Goal: Information Seeking & Learning: Learn about a topic

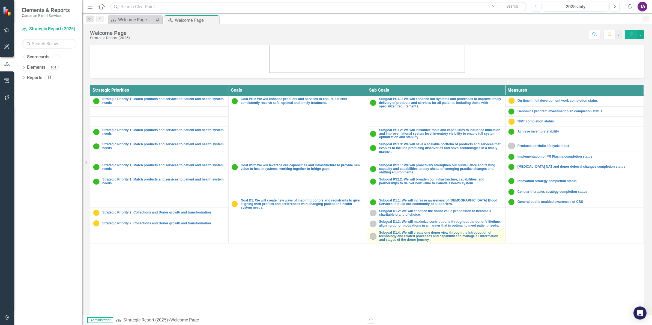
scroll to position [200, 0]
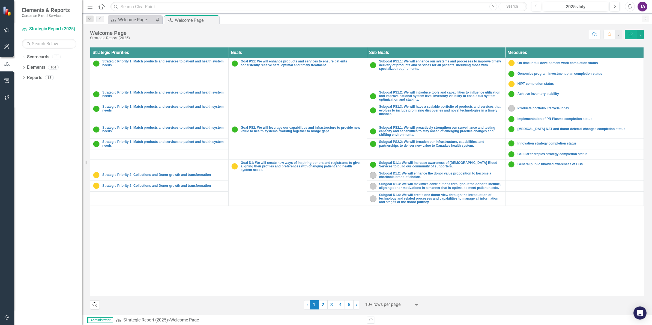
click at [377, 305] on div at bounding box center [388, 304] width 46 height 7
click at [386, 298] on div "Display All Rows" at bounding box center [391, 295] width 51 height 6
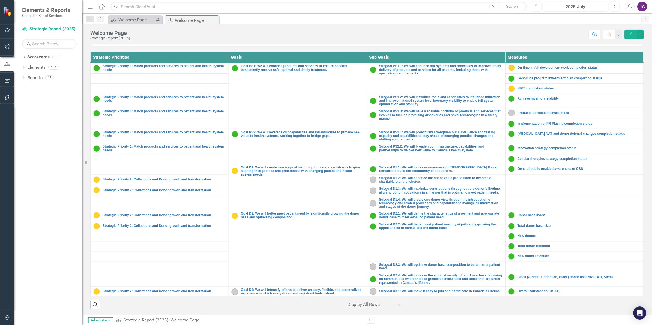
scroll to position [195, 0]
click at [20, 69] on div "Dropdown Scorecards 3 Strategic Report (2025) Operational Report Strategic Repo…" at bounding box center [48, 189] width 68 height 272
click at [23, 69] on icon "Dropdown" at bounding box center [24, 68] width 4 height 3
click at [46, 106] on link "Measure Measures" at bounding box center [43, 109] width 27 height 6
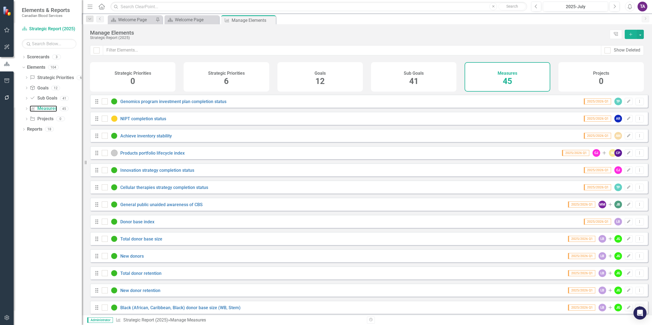
scroll to position [34, 0]
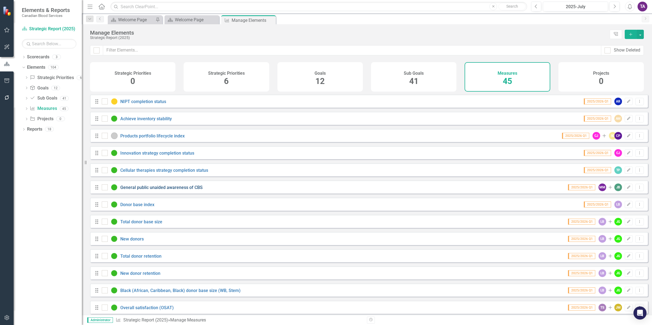
click at [160, 190] on link "General public unaided awareness of CBS" at bounding box center [161, 187] width 82 height 5
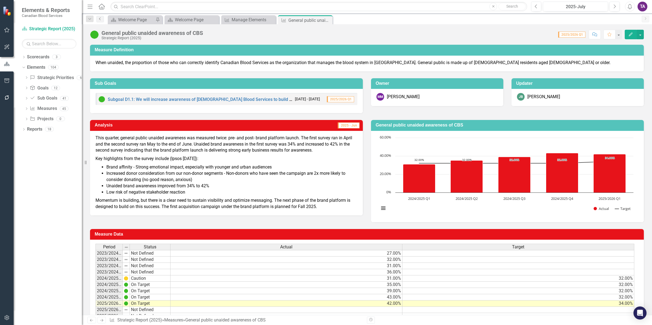
click at [100, 19] on icon "Previous" at bounding box center [100, 18] width 4 height 3
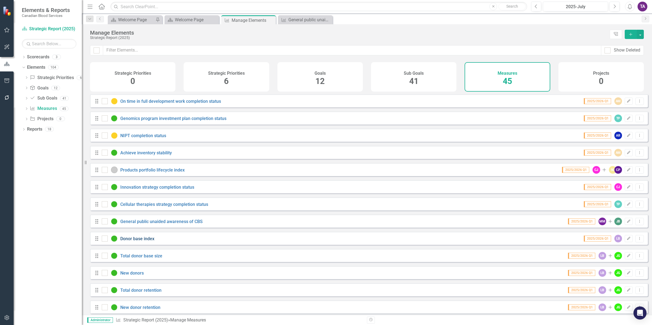
click at [140, 241] on link "Donor base index" at bounding box center [137, 238] width 34 height 5
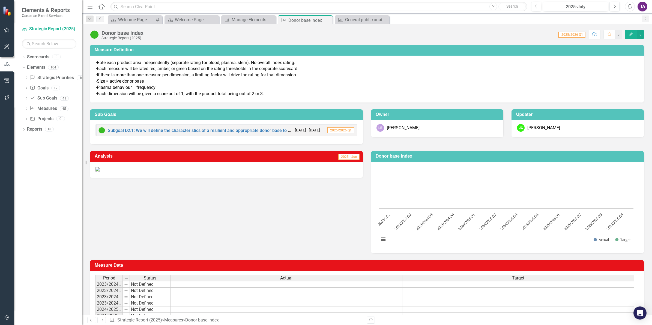
click at [101, 21] on link "Previous" at bounding box center [100, 19] width 8 height 7
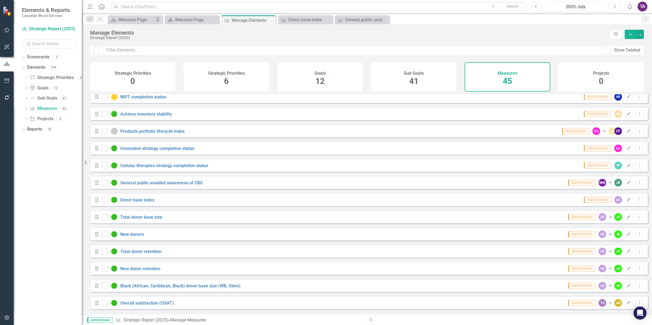
scroll to position [68, 0]
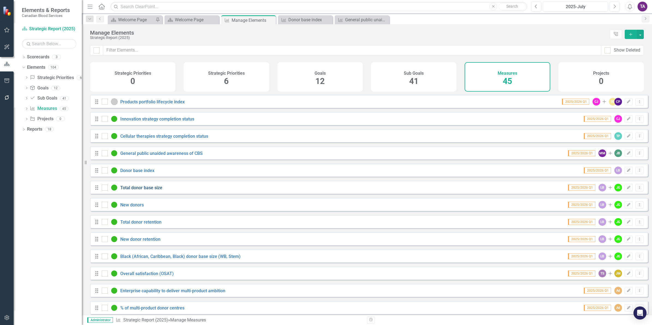
click at [136, 190] on link "Total donor base size" at bounding box center [141, 187] width 42 height 5
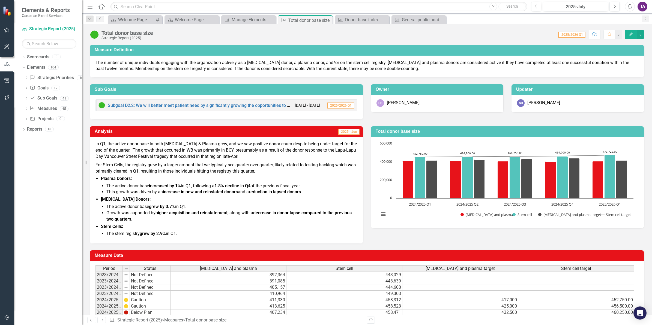
click at [100, 20] on icon at bounding box center [99, 18] width 1 height 3
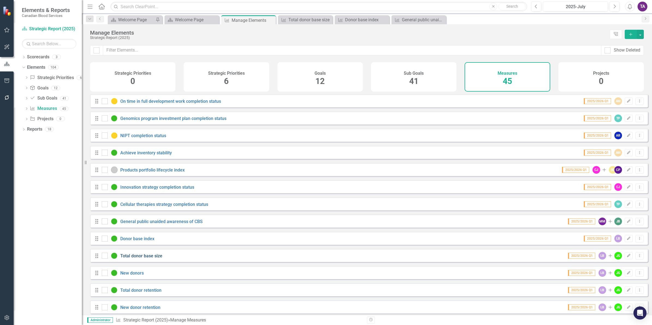
click at [137, 259] on link "Total donor base size" at bounding box center [141, 255] width 42 height 5
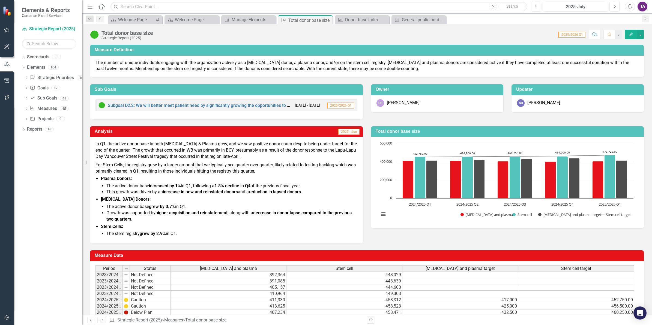
click at [99, 19] on icon "Previous" at bounding box center [100, 18] width 4 height 3
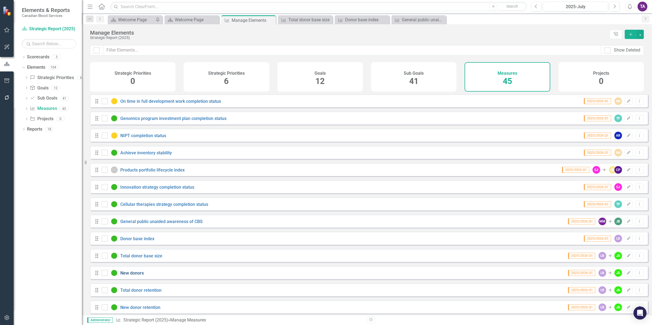
click at [132, 276] on link "New donors" at bounding box center [131, 273] width 23 height 5
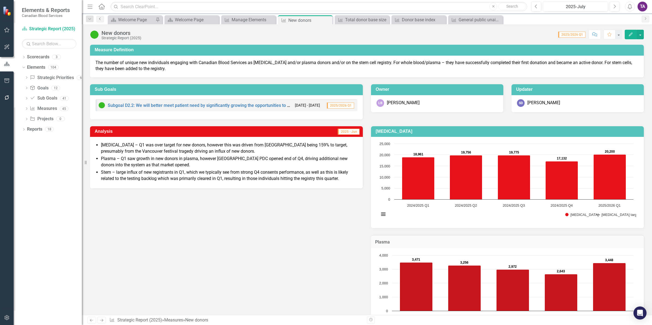
click at [100, 19] on icon "Previous" at bounding box center [100, 18] width 4 height 3
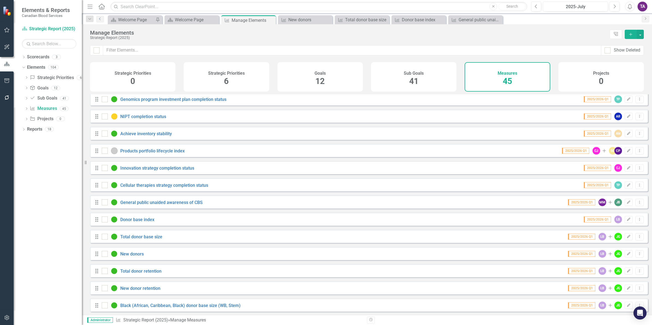
scroll to position [34, 0]
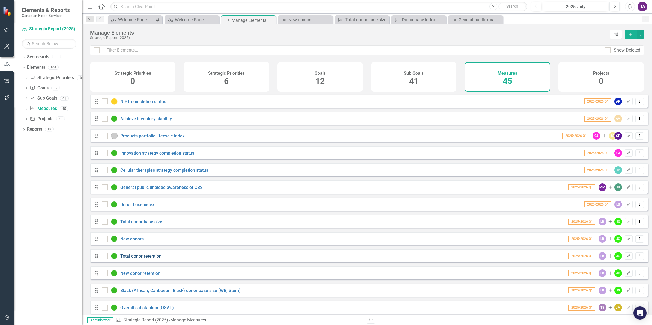
click at [138, 259] on link "Total donor retention" at bounding box center [140, 256] width 41 height 5
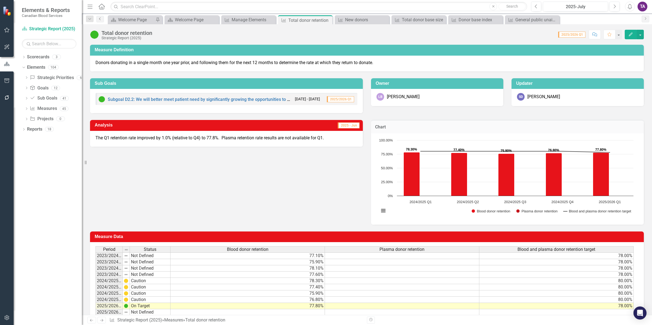
click at [100, 20] on icon "Previous" at bounding box center [100, 18] width 4 height 3
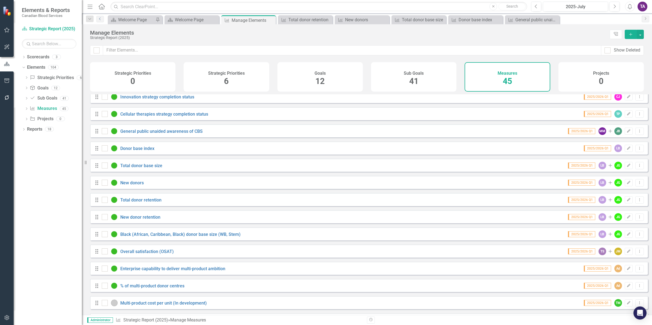
scroll to position [102, 0]
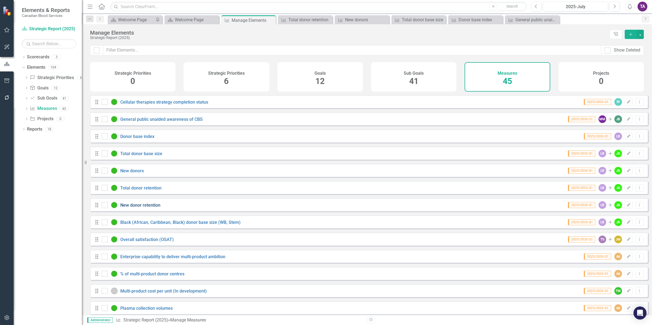
click at [136, 208] on link "New donor retention" at bounding box center [140, 205] width 40 height 5
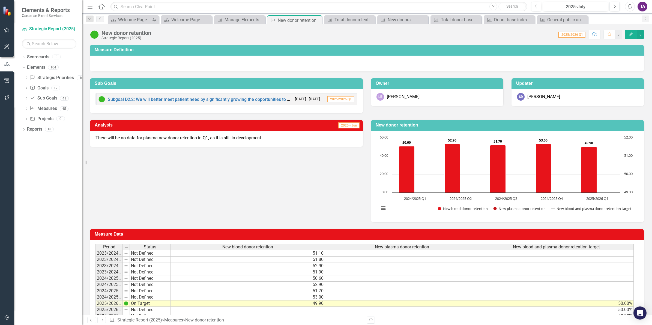
click at [126, 97] on div "Subgoal D2.2: We will better meet patient need by significantly growing the opp…" at bounding box center [195, 99] width 194 height 7
click at [144, 97] on link "Subgoal D2.2: We will better meet patient need by significantly growing the opp…" at bounding box center [224, 99] width 233 height 5
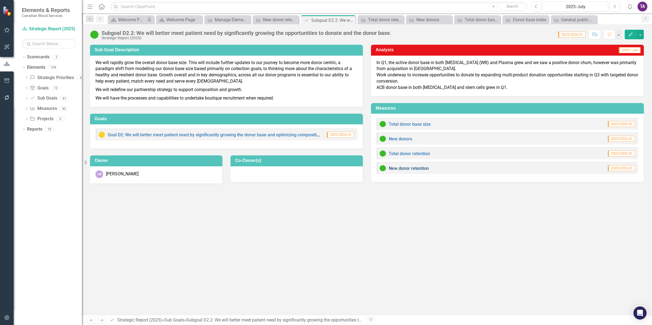
click at [407, 169] on link "New donor retention" at bounding box center [409, 168] width 40 height 5
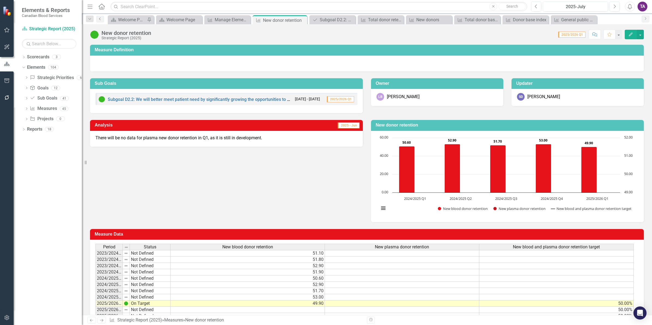
click at [98, 19] on icon "Previous" at bounding box center [100, 18] width 4 height 3
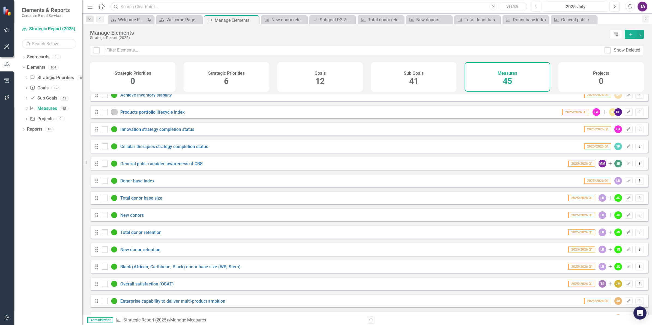
scroll to position [68, 0]
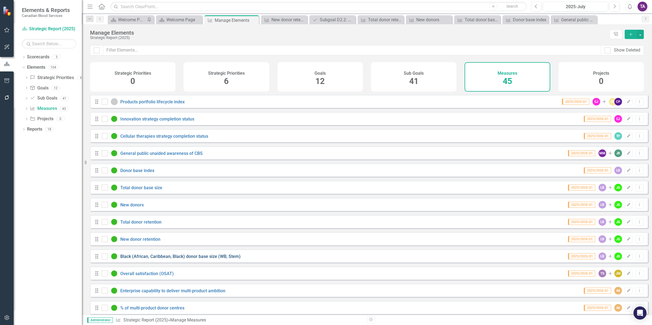
click at [142, 259] on link "Black (African, Caribbean, Black) donor base size (WB, Stem)" at bounding box center [180, 256] width 120 height 5
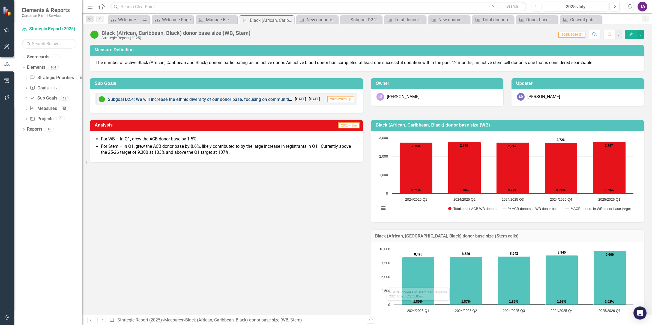
click at [148, 97] on link "Subgoal D2.4: We will increase the ethnic diversity of our donor base, focusing…" at bounding box center [294, 99] width 373 height 5
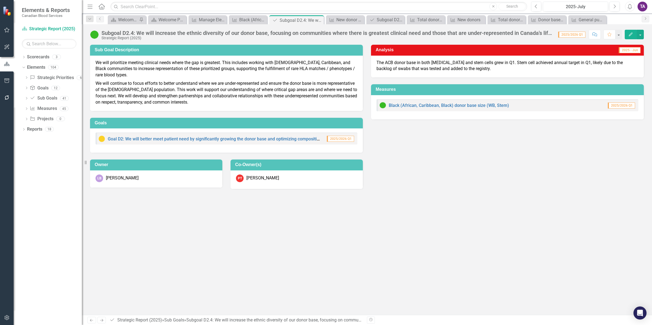
click at [104, 7] on icon "Home" at bounding box center [101, 7] width 7 height 6
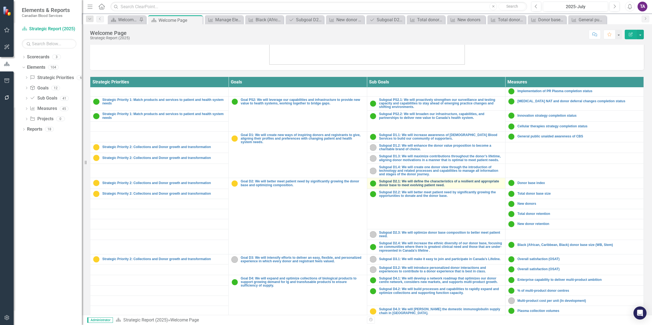
scroll to position [68, 0]
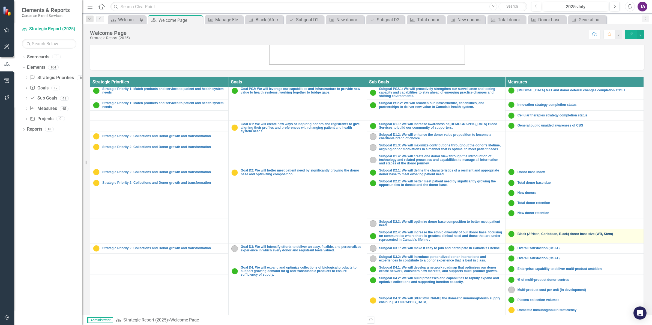
click at [518, 236] on link "Black (African, Caribbean, Black) donor base size (WB, Stem)" at bounding box center [578, 234] width 123 height 4
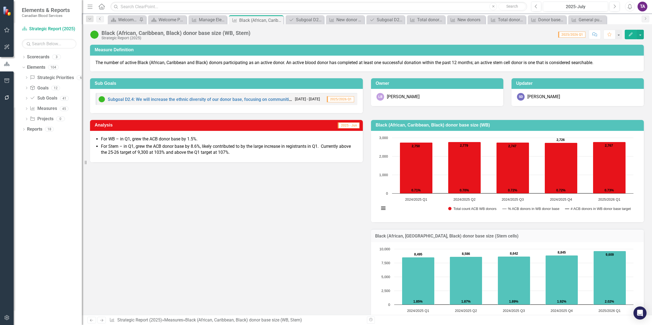
click at [100, 20] on icon "Previous" at bounding box center [100, 18] width 4 height 3
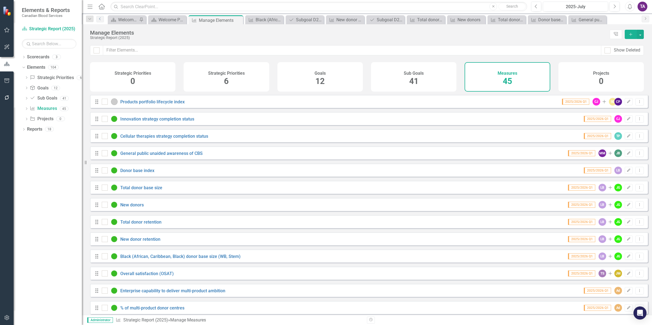
scroll to position [136, 0]
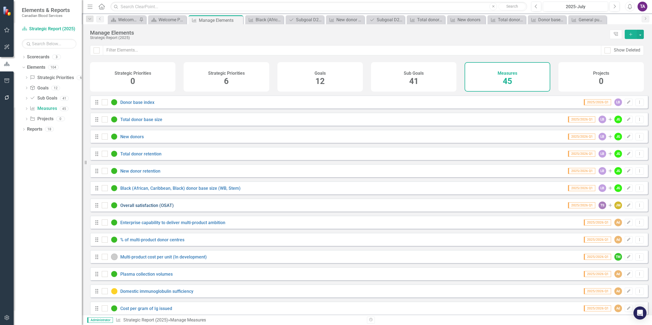
click at [141, 208] on link "Overall satisfaction (OSAT)" at bounding box center [146, 205] width 53 height 5
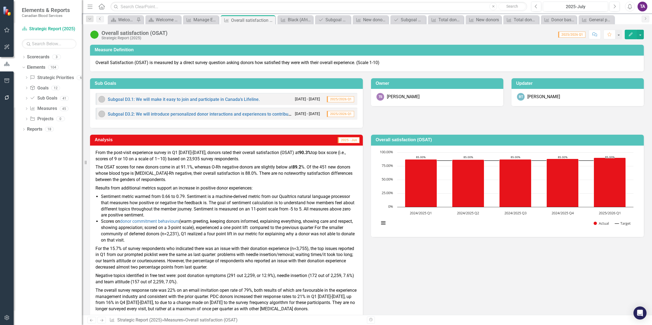
click at [101, 20] on icon "Previous" at bounding box center [100, 18] width 4 height 3
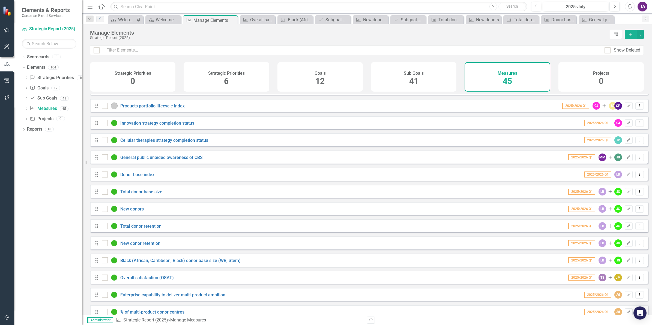
scroll to position [68, 0]
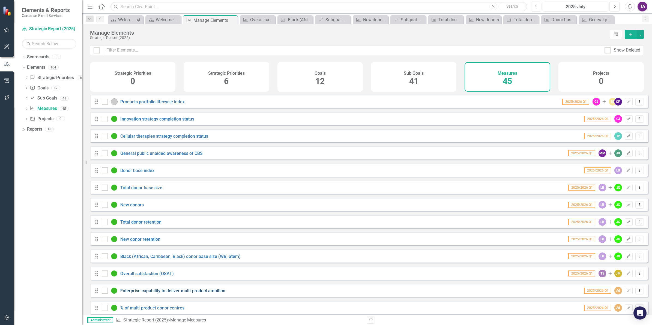
click at [148, 293] on link "Enterprise capability to deliver multi-product ambition" at bounding box center [172, 290] width 105 height 5
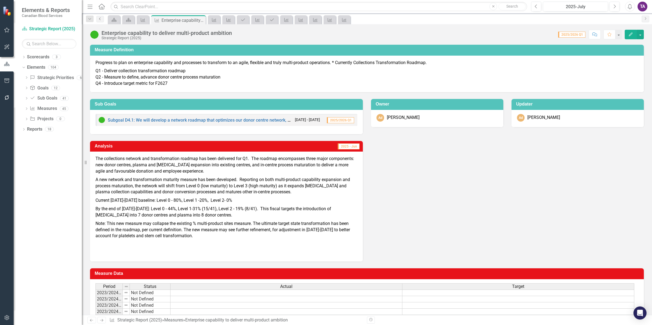
click at [97, 18] on link "Previous" at bounding box center [100, 19] width 8 height 7
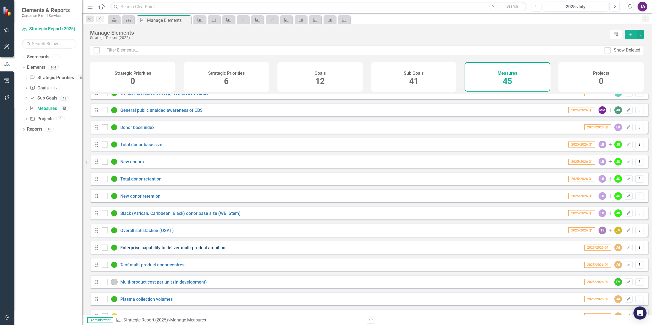
scroll to position [136, 0]
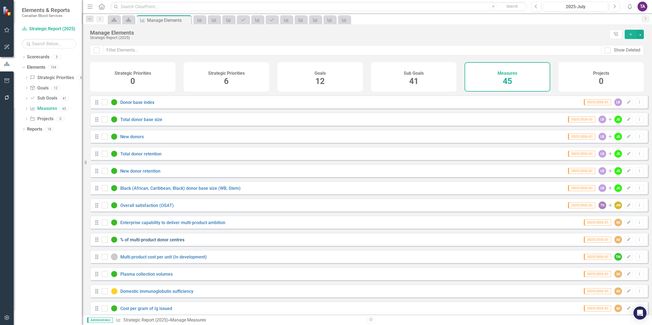
click at [142, 242] on link "% of multi-product donor centres" at bounding box center [152, 239] width 64 height 5
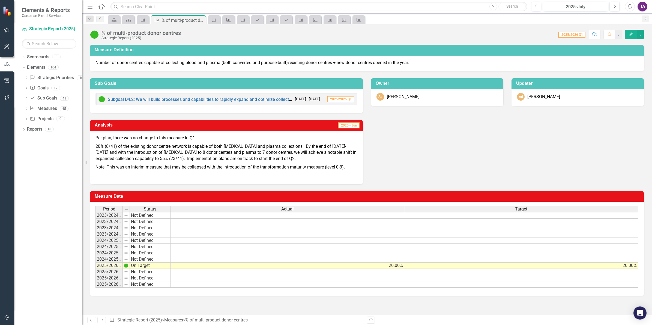
click at [103, 19] on link "Previous" at bounding box center [100, 19] width 8 height 7
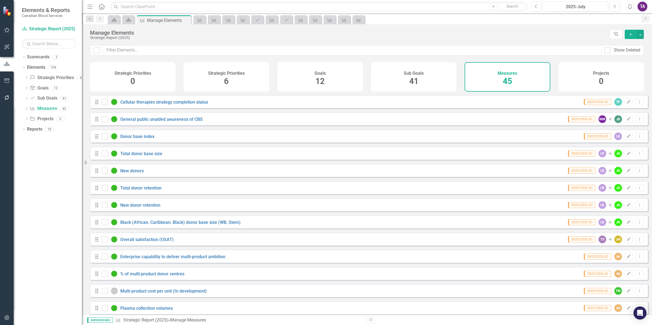
scroll to position [136, 0]
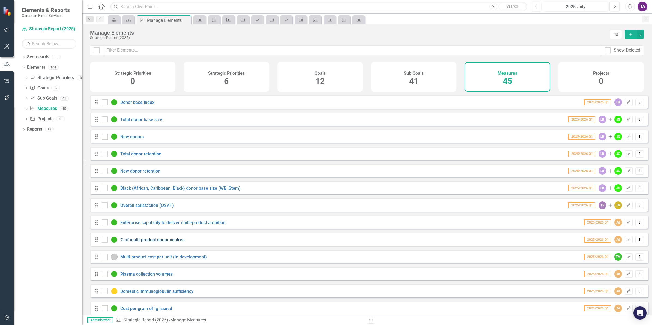
click at [162, 242] on link "% of multi-product donor centres" at bounding box center [152, 239] width 64 height 5
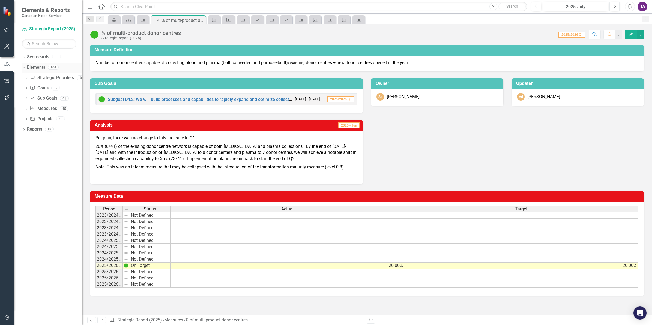
click at [38, 68] on link "Elements" at bounding box center [36, 67] width 18 height 6
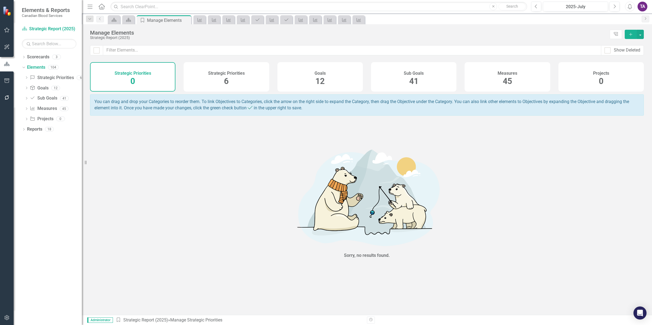
click at [211, 66] on div "Strategic Priorities 6" at bounding box center [226, 76] width 85 height 29
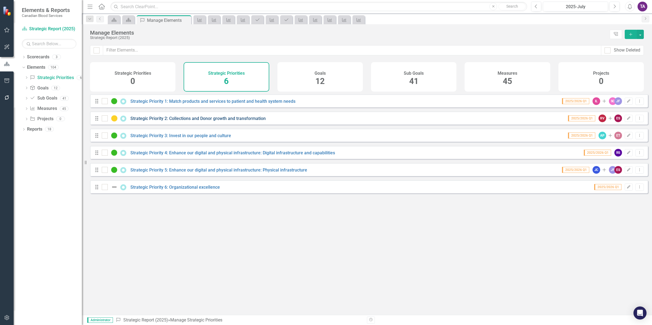
click at [185, 121] on link "Strategic Priority 2: Collections and Donor growth and transformation" at bounding box center [197, 118] width 135 height 5
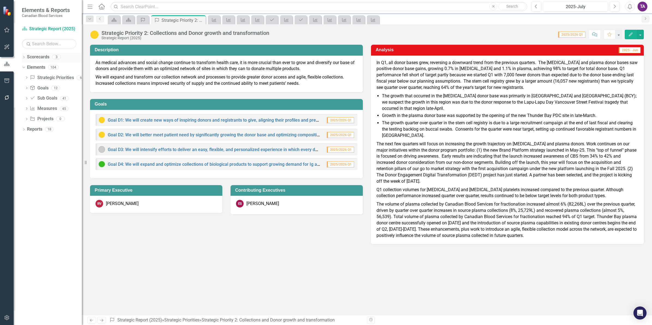
click at [37, 59] on link "Scorecards" at bounding box center [38, 57] width 22 height 6
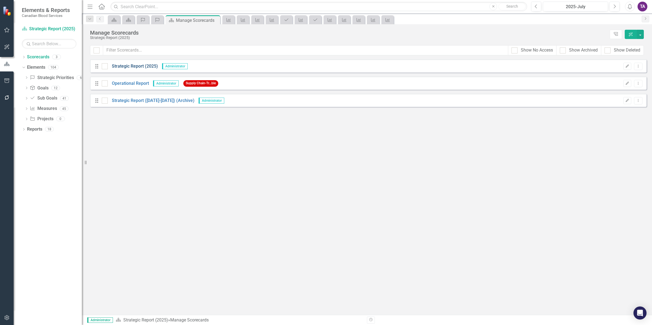
click at [134, 68] on link "Strategic Report (2025)" at bounding box center [133, 66] width 50 height 6
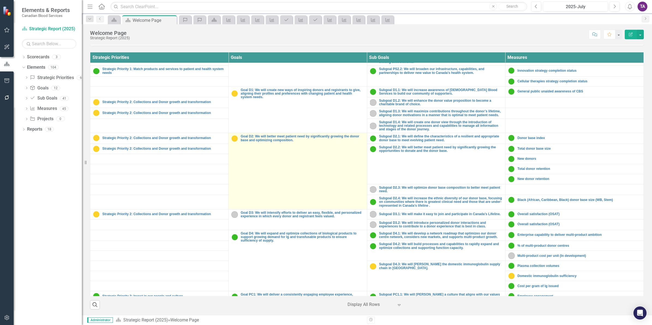
scroll to position [68, 0]
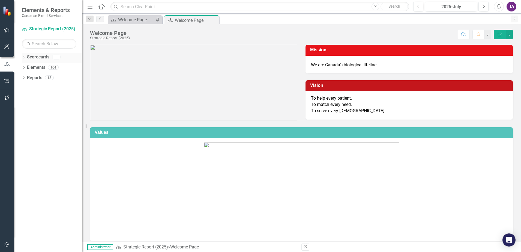
click at [39, 57] on link "Scorecards" at bounding box center [38, 57] width 22 height 6
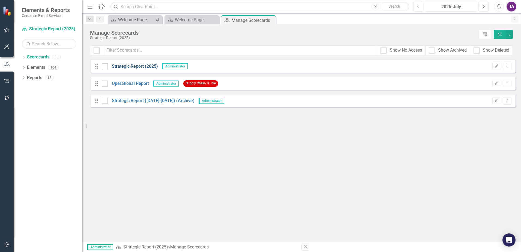
click at [137, 67] on link "Strategic Report (2025)" at bounding box center [133, 66] width 50 height 6
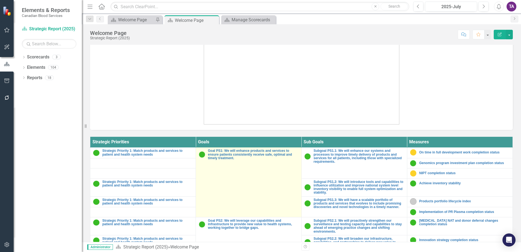
scroll to position [200, 0]
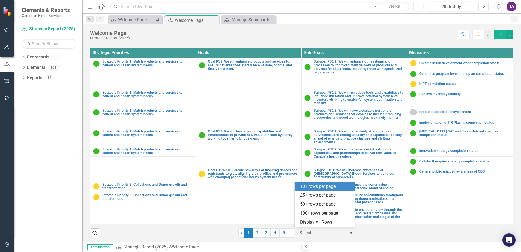
click at [320, 232] on div at bounding box center [322, 232] width 46 height 7
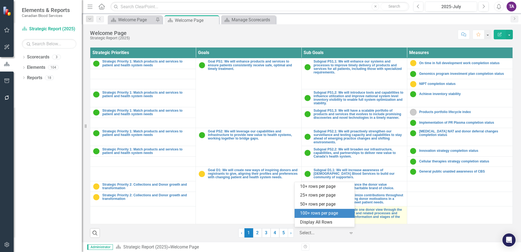
click at [327, 220] on div "Display All Rows" at bounding box center [325, 222] width 51 height 6
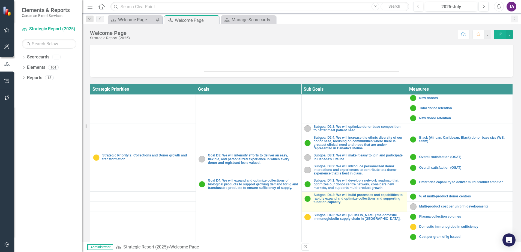
scroll to position [205, 0]
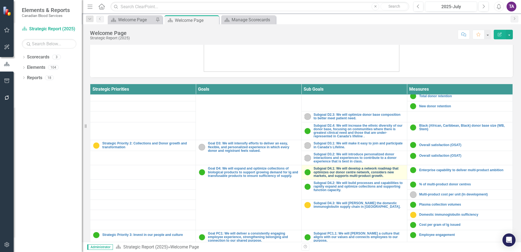
click at [359, 172] on link "Subgoal D4.1: We will develop a network roadmap that optimizes our donor centre…" at bounding box center [359, 172] width 91 height 11
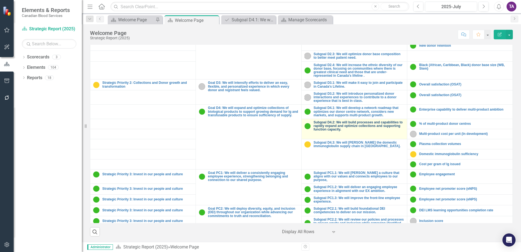
scroll to position [205, 0]
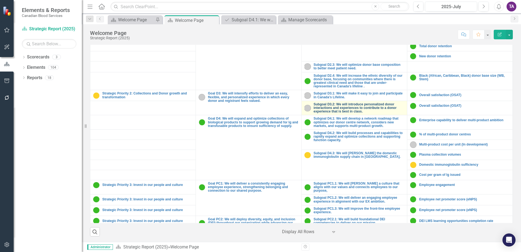
click at [341, 108] on link "Subgoal D3.2: We will introduce personalized donor interactions and experiences…" at bounding box center [359, 108] width 91 height 11
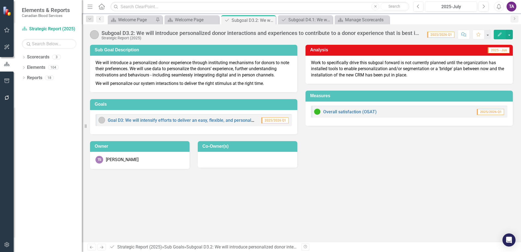
click at [99, 20] on icon "Previous" at bounding box center [100, 18] width 4 height 3
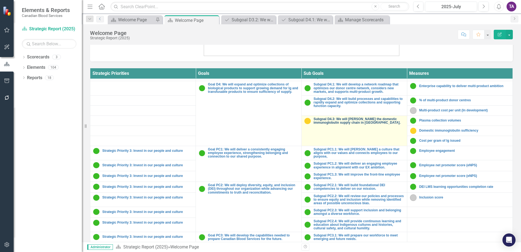
scroll to position [239, 0]
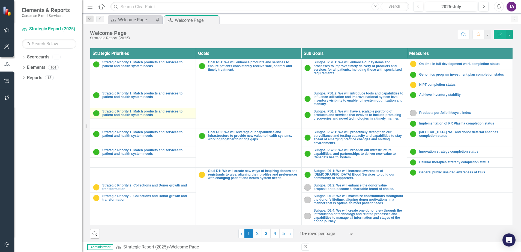
scroll to position [200, 0]
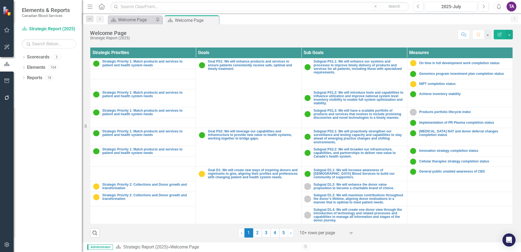
click at [350, 233] on icon "Expand" at bounding box center [350, 232] width 5 height 4
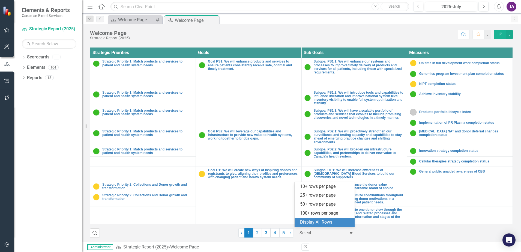
click at [335, 223] on div "Display All Rows" at bounding box center [325, 222] width 51 height 6
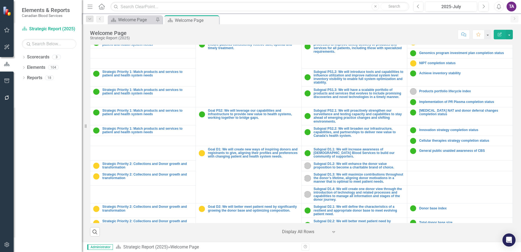
scroll to position [0, 0]
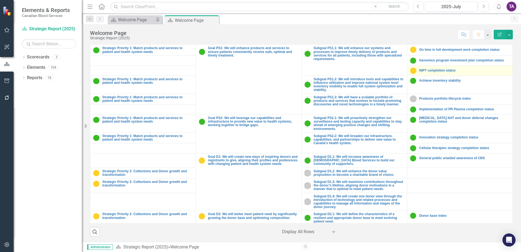
click at [427, 73] on div "NIPT completion status" at bounding box center [460, 70] width 100 height 7
click at [439, 73] on div "NIPT completion status" at bounding box center [460, 70] width 100 height 7
click at [420, 69] on link "NIPT completion status" at bounding box center [464, 71] width 91 height 4
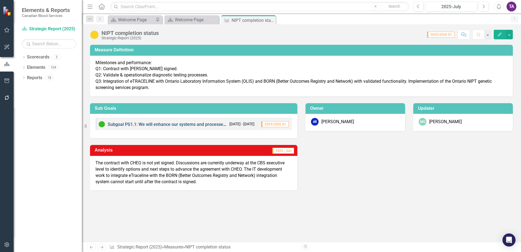
click at [148, 125] on link "Subgoal PS1.1: We will enhance our systems and processes to improve timely deli…" at bounding box center [278, 124] width 341 height 5
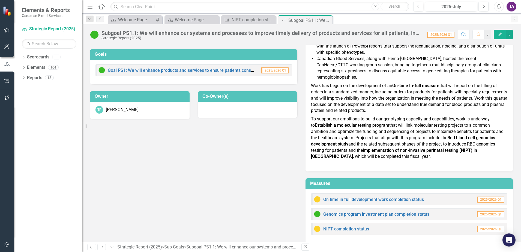
scroll to position [83, 0]
click at [46, 24] on form "Elements & Reports Canadian Blood Services Scorecard Strategic Report (2025) Se…" at bounding box center [48, 126] width 68 height 252
drag, startPoint x: 46, startPoint y: 24, endPoint x: 48, endPoint y: 28, distance: 4.2
click at [48, 28] on link "Scorecard Strategic Report (2025)" at bounding box center [49, 29] width 55 height 6
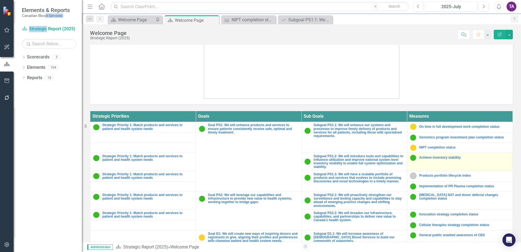
click at [442, 162] on td "Achieve inventory stability Link Map View Link Map Edit Edit Measure Link Open …" at bounding box center [460, 161] width 106 height 18
click at [438, 157] on link "Achieve inventory stability" at bounding box center [464, 158] width 91 height 4
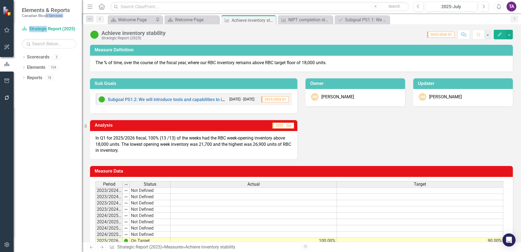
click at [98, 20] on link "Previous" at bounding box center [100, 19] width 8 height 7
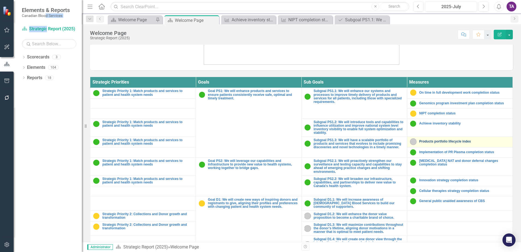
click at [420, 140] on link "Products portfolio lifecycle index" at bounding box center [464, 142] width 91 height 4
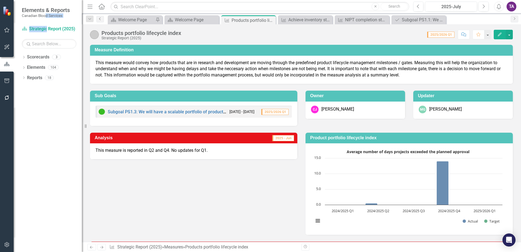
click at [100, 19] on icon "Previous" at bounding box center [100, 18] width 4 height 3
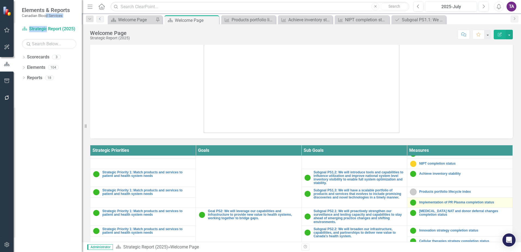
scroll to position [34, 0]
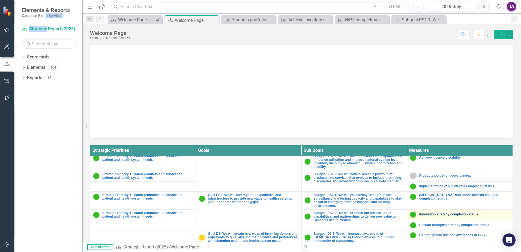
click at [425, 214] on link "Innovation strategy completion status" at bounding box center [464, 214] width 91 height 4
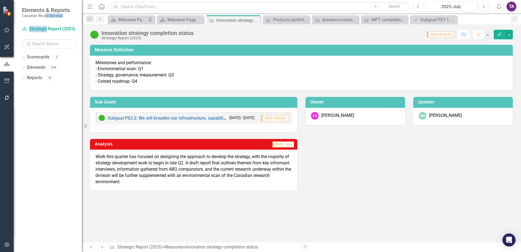
click at [103, 20] on link "Previous" at bounding box center [100, 19] width 8 height 7
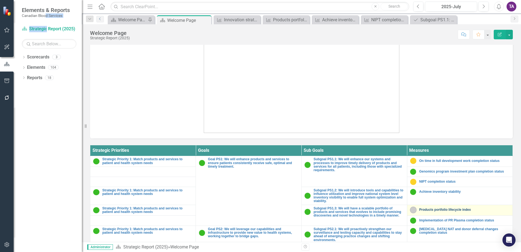
scroll to position [34, 0]
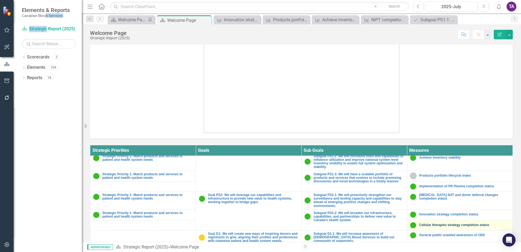
click at [446, 224] on link "Cellular therapies strategy completion status" at bounding box center [464, 225] width 91 height 4
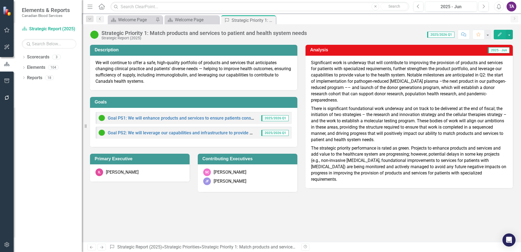
click at [100, 20] on icon "Previous" at bounding box center [100, 18] width 4 height 3
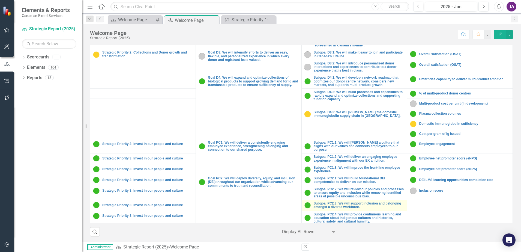
scroll to position [229, 0]
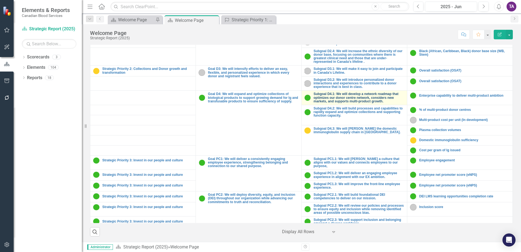
click at [325, 99] on link "Subgoal D4.1: We will develop a network roadmap that optimizes our donor centre…" at bounding box center [359, 97] width 91 height 11
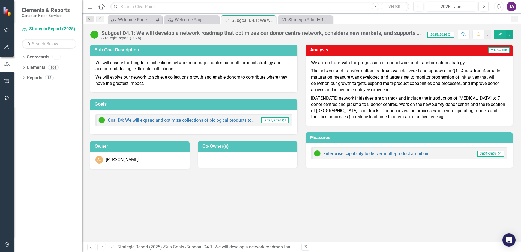
click at [324, 113] on div "Sub Goal Description We will ensure the long-term collections network roadmap e…" at bounding box center [301, 103] width 431 height 131
click at [101, 19] on icon "Previous" at bounding box center [100, 18] width 4 height 3
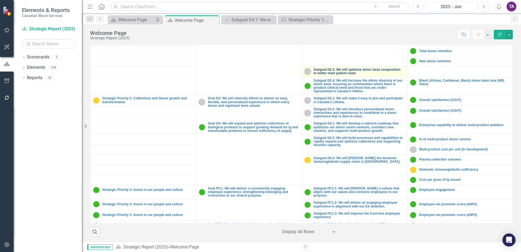
scroll to position [239, 0]
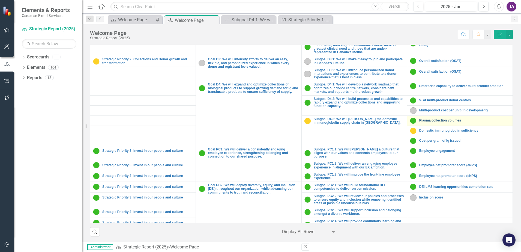
click at [423, 121] on link "Plasma collection volumes" at bounding box center [464, 121] width 91 height 4
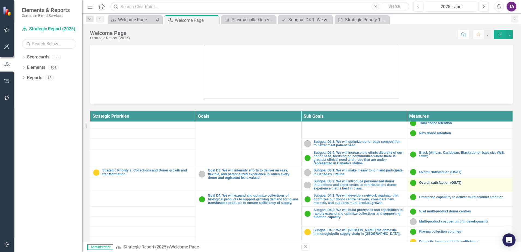
scroll to position [239, 0]
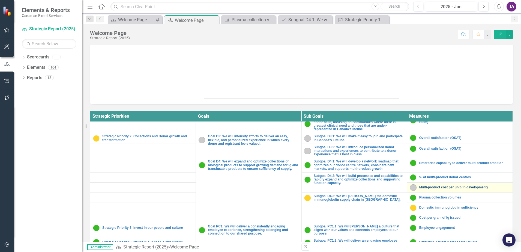
click at [431, 187] on link "Multi-product cost per unit (In development)" at bounding box center [464, 187] width 91 height 4
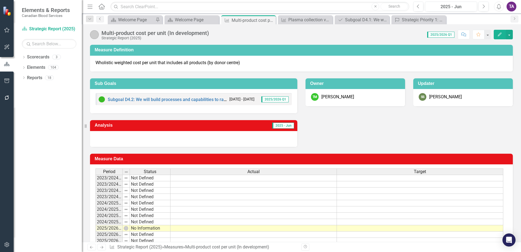
click at [102, 19] on icon "Previous" at bounding box center [100, 18] width 4 height 3
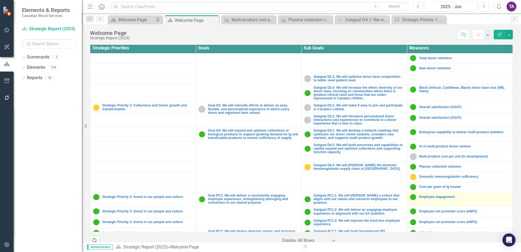
scroll to position [205, 0]
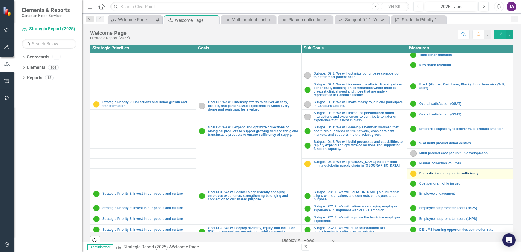
click at [429, 173] on link "Domestic immunoglobulin sufficiency" at bounding box center [464, 174] width 91 height 4
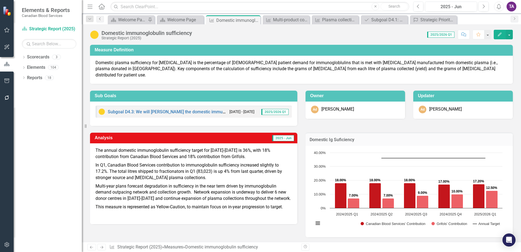
click at [96, 19] on link "Previous" at bounding box center [100, 19] width 8 height 7
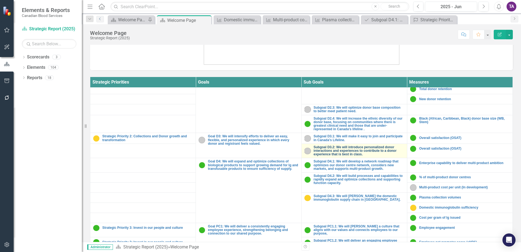
scroll to position [239, 0]
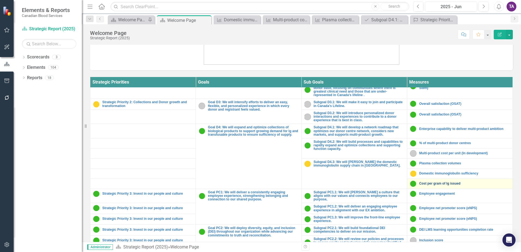
click at [434, 183] on link "Cost per gram of Ig issued" at bounding box center [464, 184] width 91 height 4
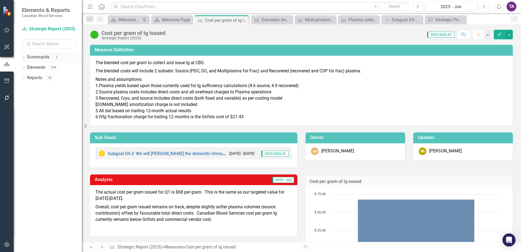
click at [40, 57] on link "Scorecards" at bounding box center [38, 57] width 22 height 6
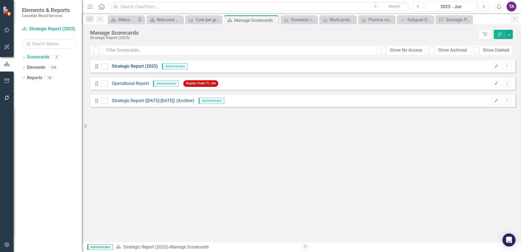
click at [139, 65] on link "Strategic Report (2025)" at bounding box center [133, 66] width 50 height 6
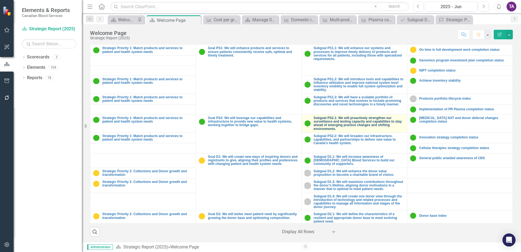
scroll to position [179, 0]
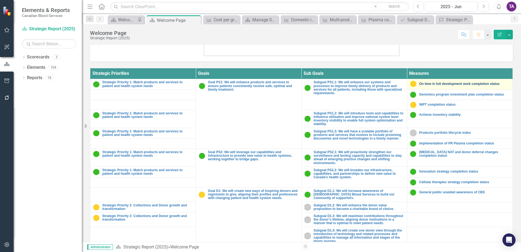
click at [436, 85] on link "On time in full development work completion status" at bounding box center [464, 84] width 91 height 4
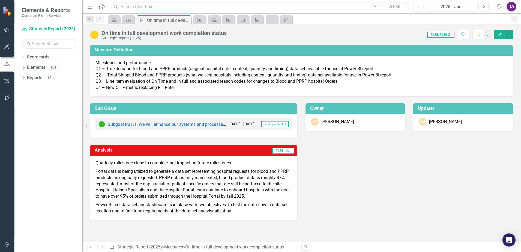
click at [104, 19] on div "Dropdown Search Scorecard Welcome Page Pin Scorecard Welcome Page Close Measure…" at bounding box center [301, 18] width 439 height 11
click at [101, 19] on icon "Previous" at bounding box center [100, 18] width 4 height 3
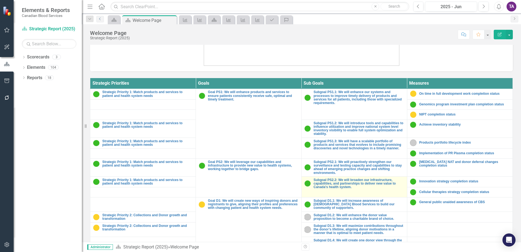
scroll to position [205, 0]
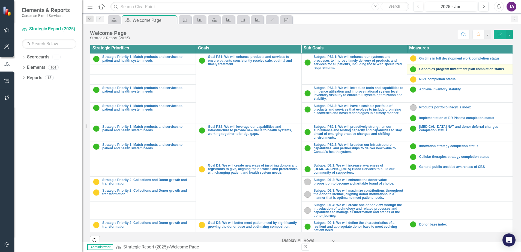
click at [425, 69] on link "Genomics program investment plan completion status" at bounding box center [464, 69] width 91 height 4
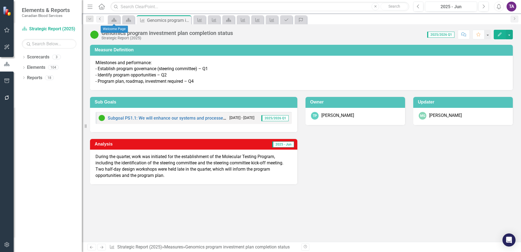
click at [99, 18] on icon "Previous" at bounding box center [100, 18] width 4 height 3
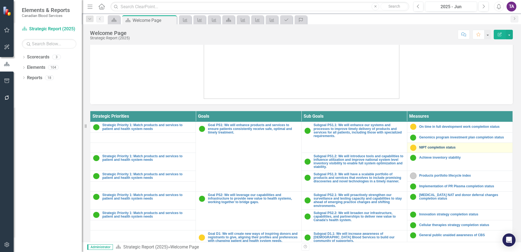
click at [426, 148] on link "NIPT completion status" at bounding box center [464, 148] width 91 height 4
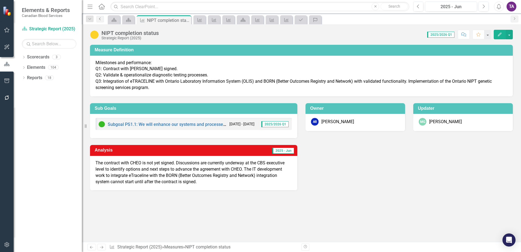
click at [100, 18] on icon "Previous" at bounding box center [100, 18] width 4 height 3
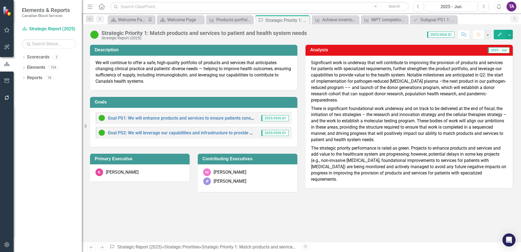
drag, startPoint x: 100, startPoint y: 17, endPoint x: 101, endPoint y: 19, distance: 2.8
click at [100, 17] on link "Previous" at bounding box center [100, 19] width 8 height 7
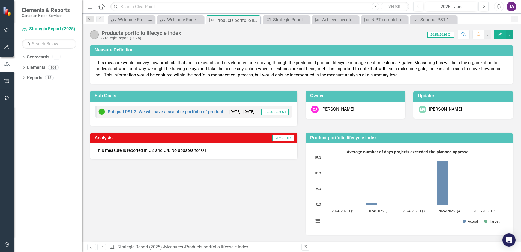
click at [103, 10] on link "Home" at bounding box center [101, 6] width 7 height 8
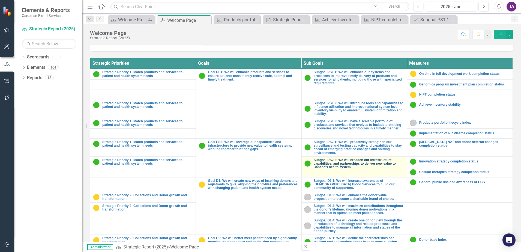
scroll to position [179, 0]
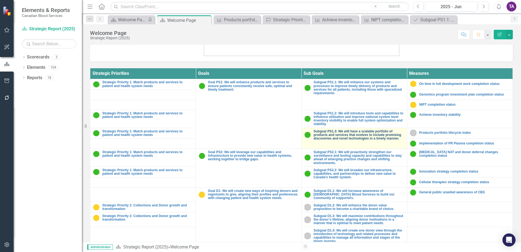
click at [350, 137] on link "Subgoal PS1.3: We will have a scalable portfolio of products and services that …" at bounding box center [359, 135] width 91 height 11
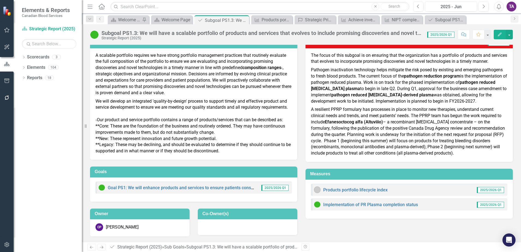
scroll to position [14, 0]
click at [365, 204] on link "Implementation of PR Plasma completion status" at bounding box center [370, 204] width 95 height 5
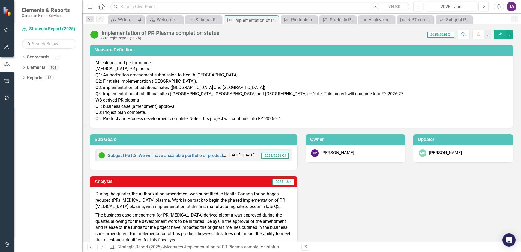
click at [103, 7] on icon "Home" at bounding box center [101, 7] width 7 height 6
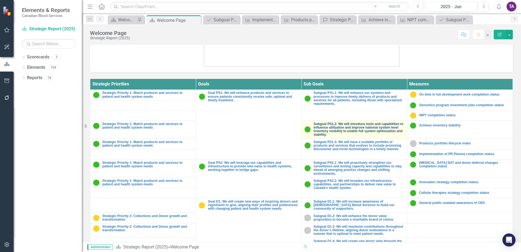
scroll to position [179, 0]
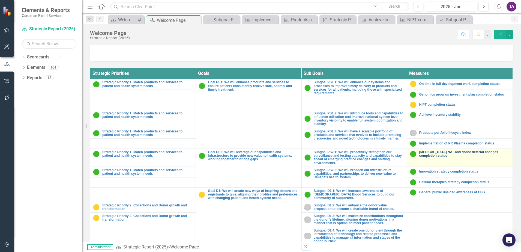
click at [419, 154] on link "[MEDICAL_DATA] NAT and donor deferral changes completion status" at bounding box center [464, 153] width 91 height 7
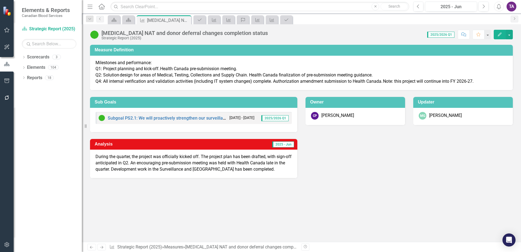
click at [101, 7] on icon at bounding box center [101, 7] width 6 height 6
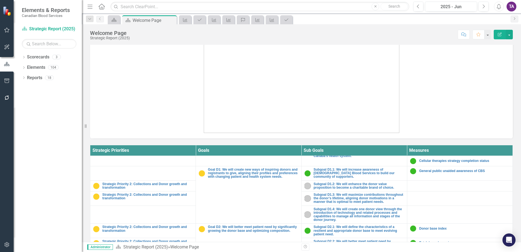
scroll to position [102, 0]
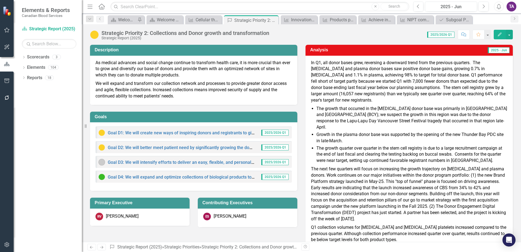
click at [101, 8] on icon at bounding box center [101, 7] width 6 height 6
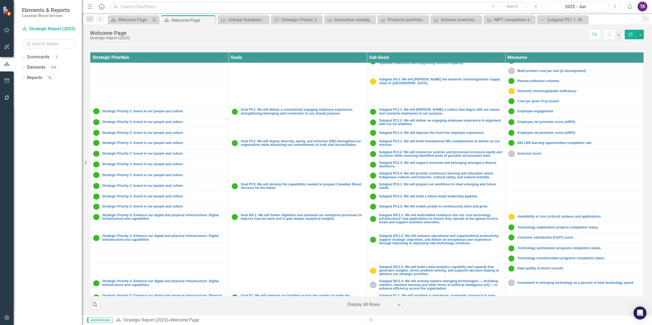
scroll to position [251, 0]
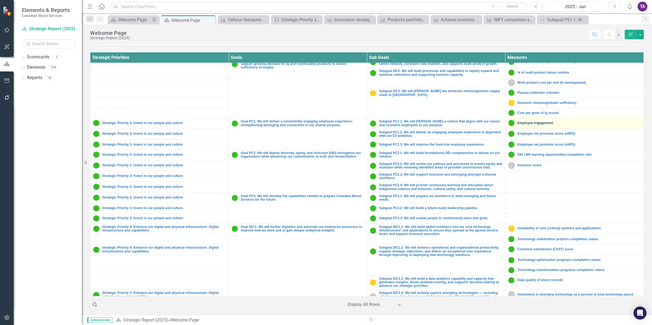
click at [521, 125] on link "Employee engagement" at bounding box center [578, 123] width 123 height 4
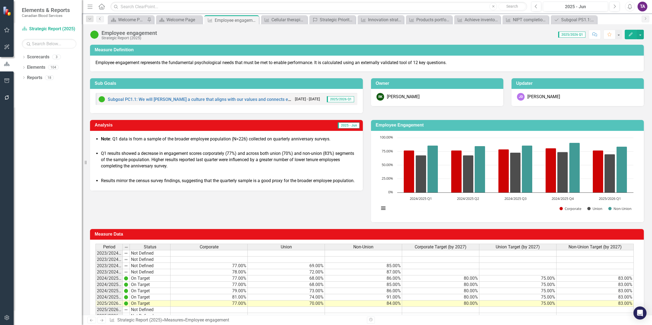
click at [98, 18] on icon "Previous" at bounding box center [100, 18] width 4 height 3
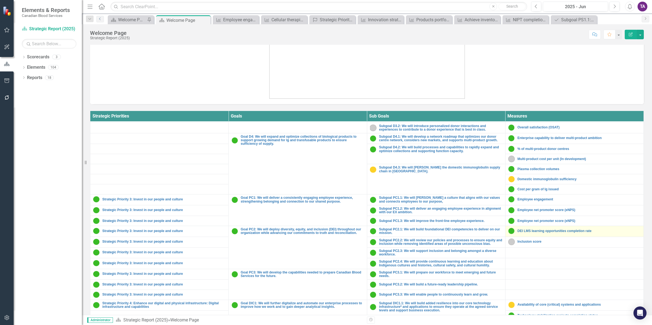
scroll to position [273, 0]
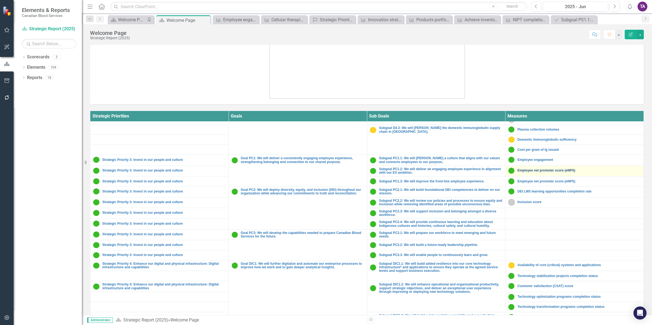
click at [521, 172] on link "Employee net promoter score (eNPS)" at bounding box center [578, 171] width 123 height 4
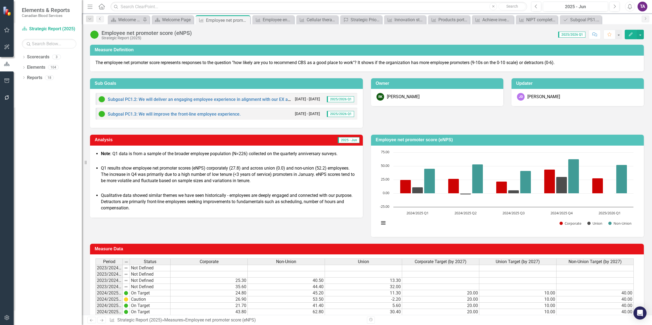
click at [100, 17] on icon "Previous" at bounding box center [100, 18] width 4 height 3
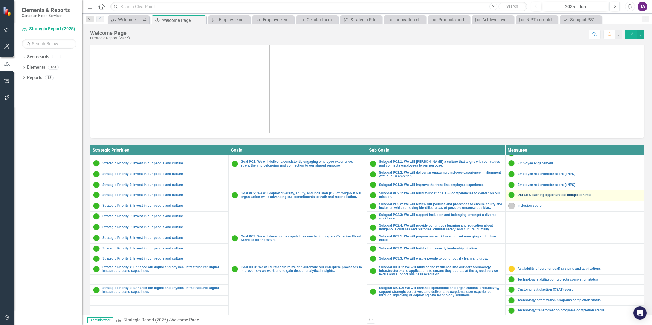
scroll to position [307, 0]
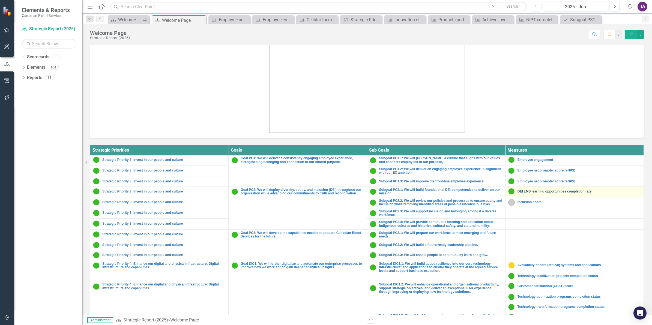
click at [521, 193] on link "DEI LMS learning opportunities completion rate" at bounding box center [578, 192] width 123 height 4
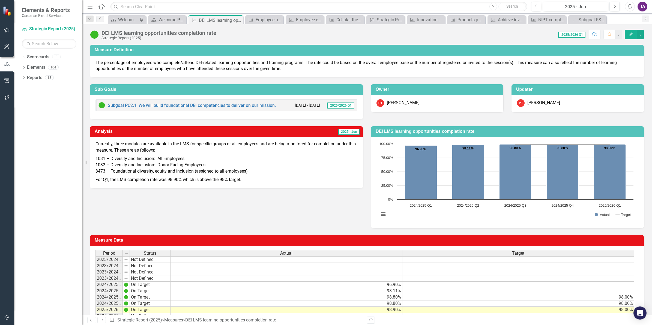
click at [101, 20] on icon "Previous" at bounding box center [100, 18] width 4 height 3
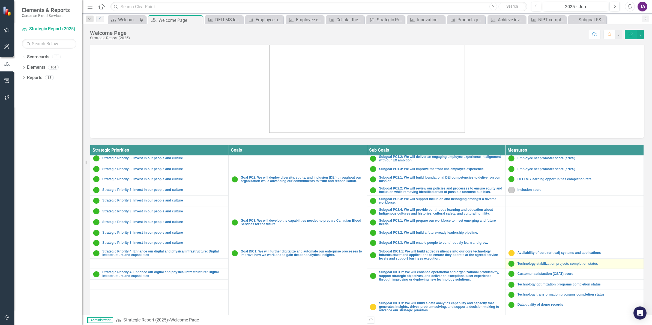
scroll to position [307, 0]
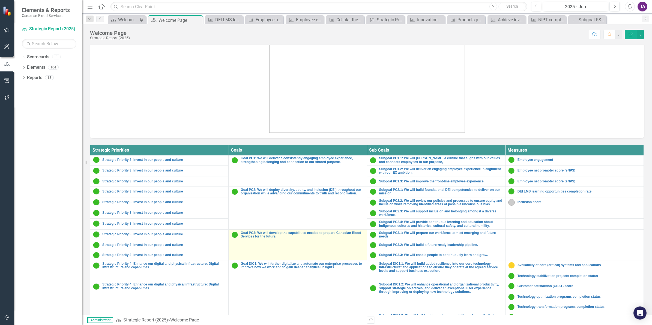
click at [294, 251] on td "Goal PC3: We will develop the capabilities needed to prepare Canadian Blood Ser…" at bounding box center [298, 244] width 138 height 31
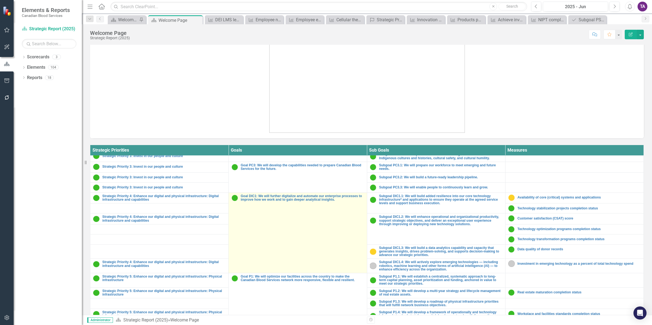
scroll to position [375, 0]
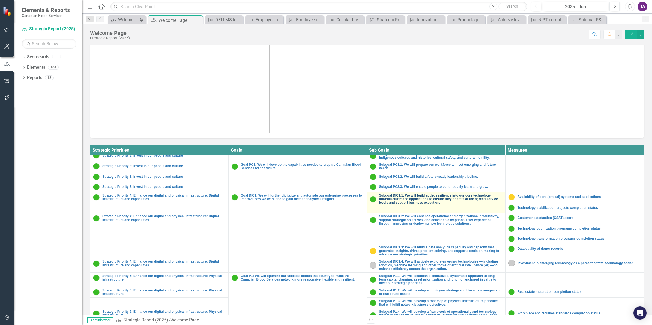
click at [403, 205] on link "Subgoal DIC1.1: We will build added resilience into our core technology infrast…" at bounding box center [440, 199] width 123 height 11
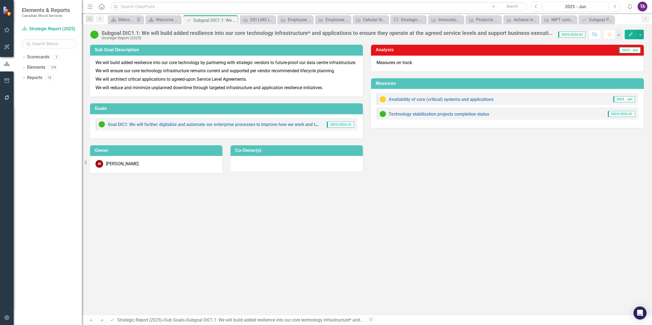
click at [99, 19] on icon "Previous" at bounding box center [100, 18] width 4 height 3
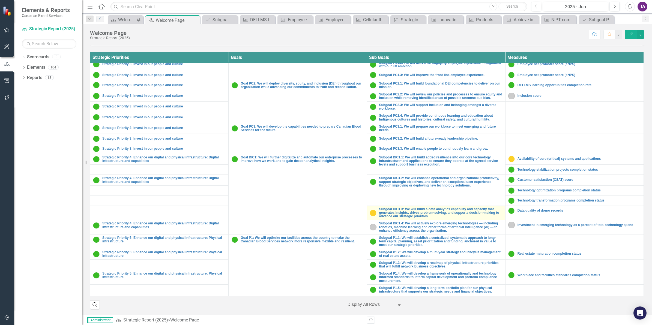
scroll to position [321, 0]
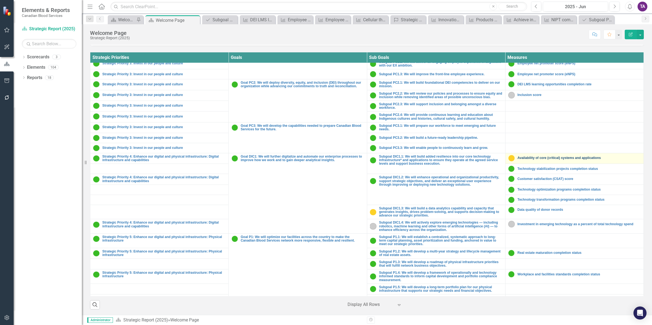
click at [521, 160] on link "Availability of core (critical) systems and applications" at bounding box center [578, 158] width 123 height 4
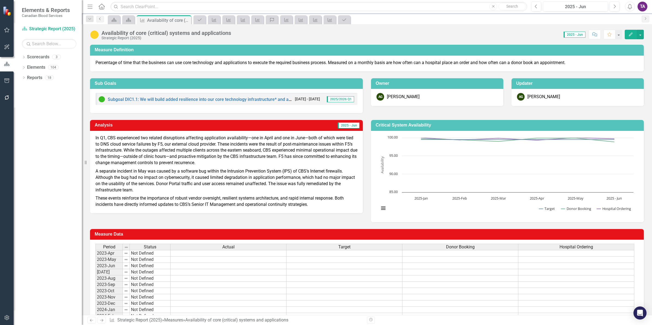
click at [100, 18] on icon "Previous" at bounding box center [100, 18] width 4 height 3
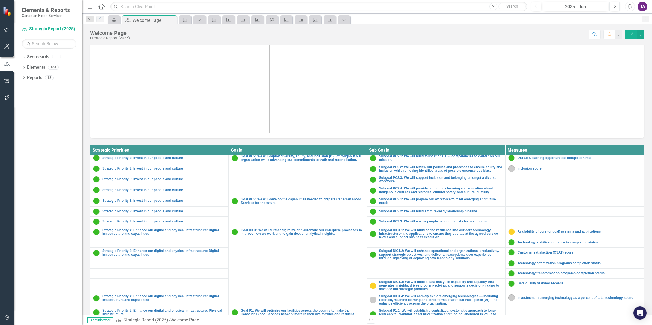
scroll to position [341, 0]
click at [521, 244] on link "Technology stabilization projects completion status" at bounding box center [578, 242] width 123 height 4
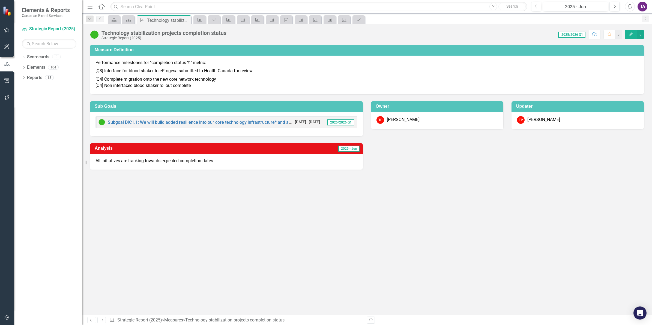
click at [101, 6] on icon "Home" at bounding box center [101, 7] width 7 height 6
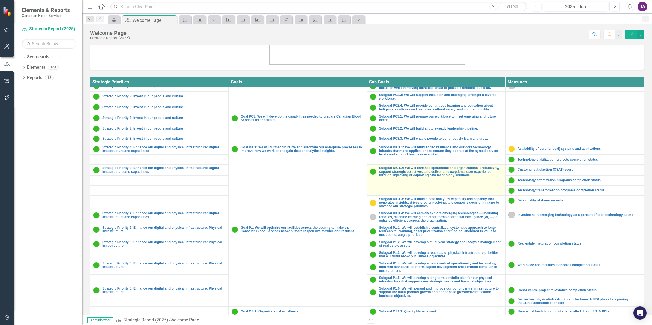
scroll to position [375, 0]
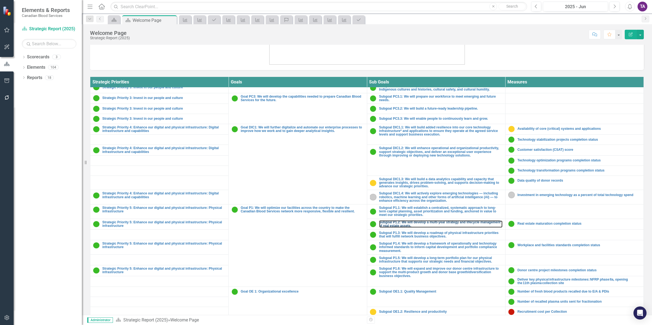
drag, startPoint x: 432, startPoint y: 234, endPoint x: 534, endPoint y: 325, distance: 137.2
click at [432, 228] on link "Subgoal P1.2: We will develop a multi-year strategy and lifecycle management of…" at bounding box center [440, 224] width 123 height 7
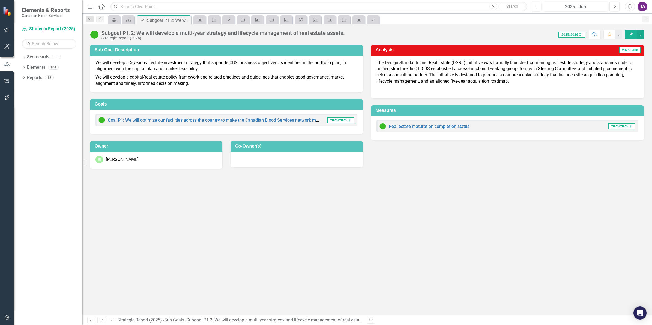
click at [98, 18] on icon "Previous" at bounding box center [100, 18] width 4 height 3
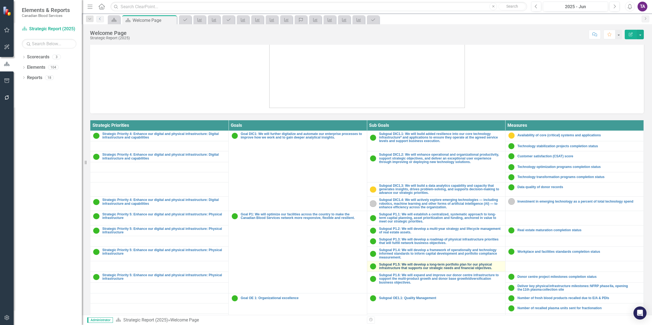
scroll to position [195, 0]
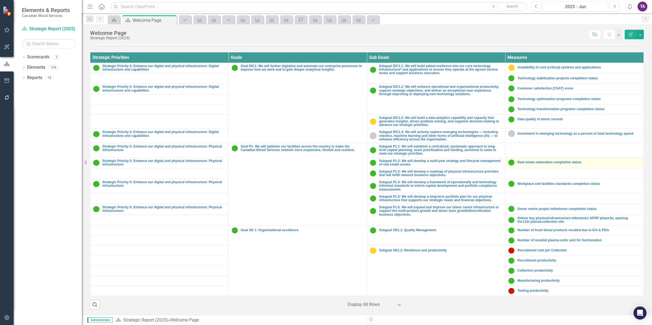
click at [509, 159] on img at bounding box center [511, 162] width 7 height 7
click at [521, 161] on link "Real estate maturation completion status" at bounding box center [578, 163] width 123 height 4
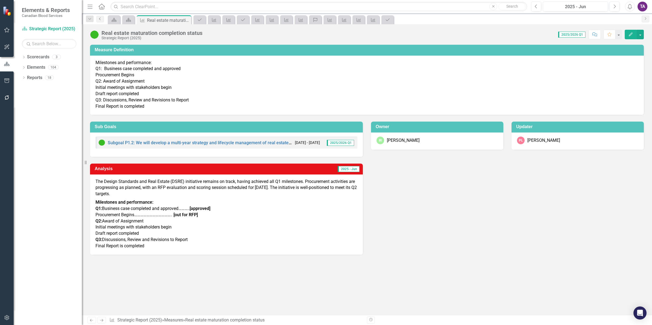
click at [96, 17] on link "Previous" at bounding box center [100, 19] width 8 height 7
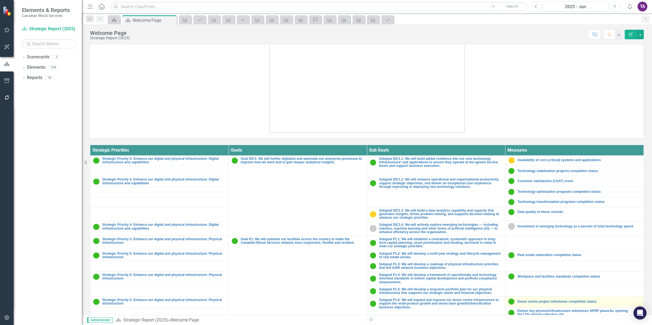
scroll to position [423, 0]
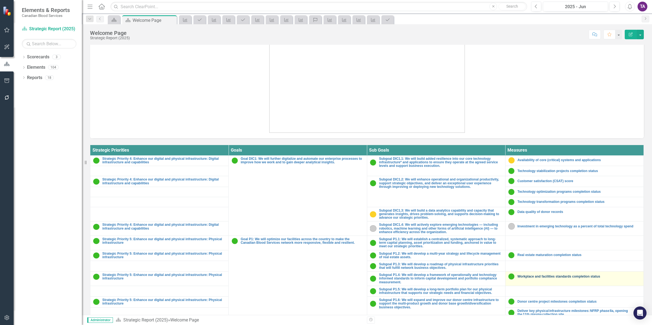
click at [521, 251] on link "Workplace and facilities standards completion status" at bounding box center [578, 277] width 123 height 4
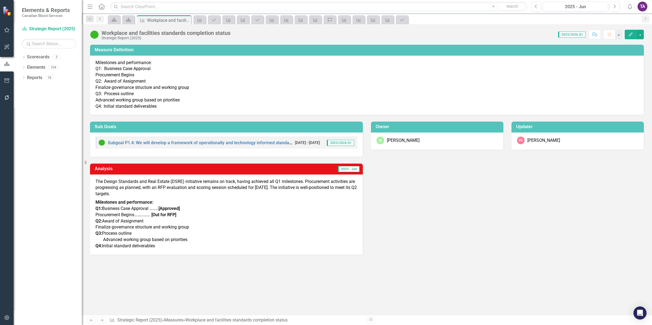
click at [101, 20] on icon "Previous" at bounding box center [100, 18] width 4 height 3
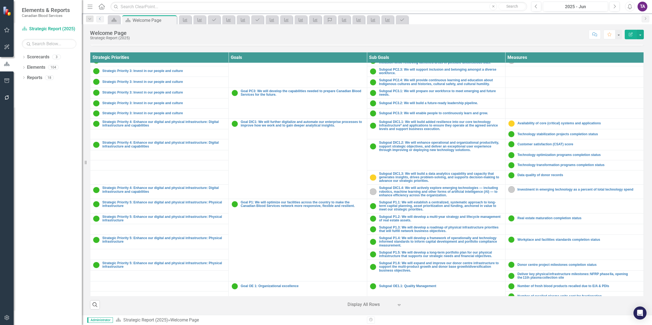
scroll to position [389, 0]
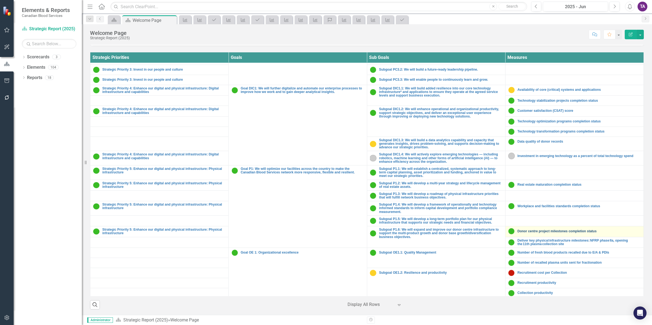
click at [521, 233] on link "Donor centre project milestones completion status" at bounding box center [578, 232] width 123 height 4
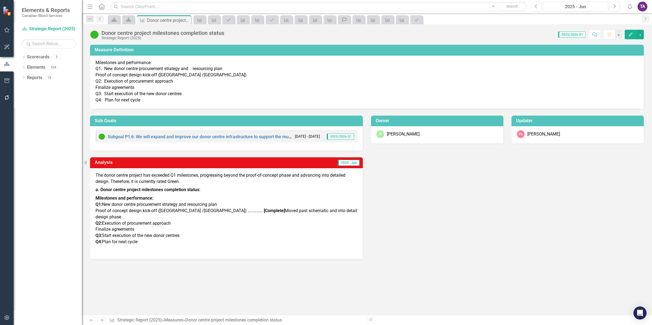
click at [98, 19] on icon "Previous" at bounding box center [100, 18] width 4 height 3
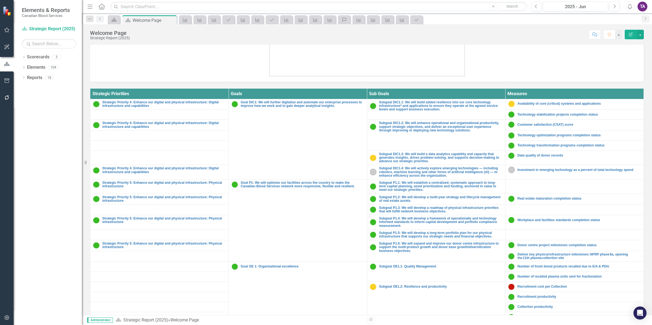
scroll to position [170, 0]
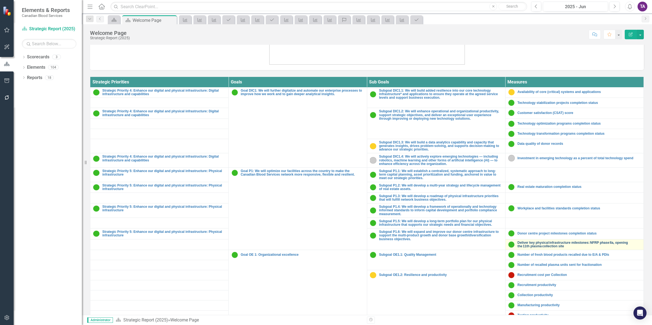
click at [517, 241] on link "Deliver key physical infrastructure milestones: NFRP phase IIa, opening the 11t…" at bounding box center [578, 244] width 123 height 7
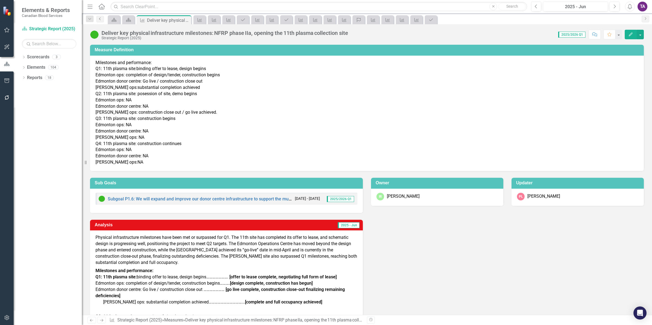
click at [100, 19] on icon "Previous" at bounding box center [100, 18] width 4 height 3
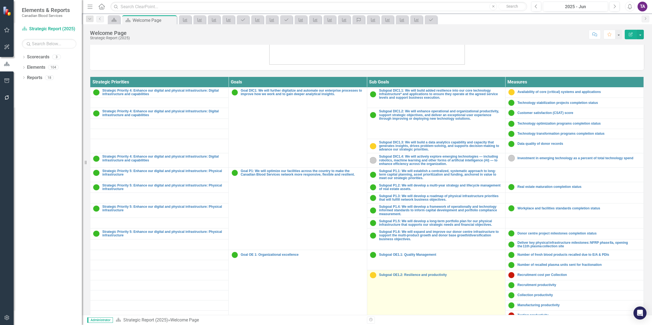
scroll to position [195, 0]
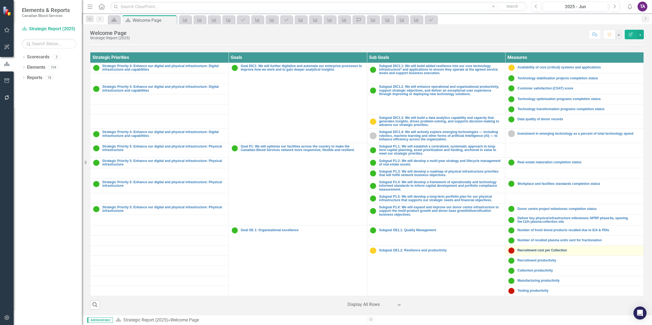
click at [521, 249] on link "Recruitment cost per Collection" at bounding box center [578, 251] width 123 height 4
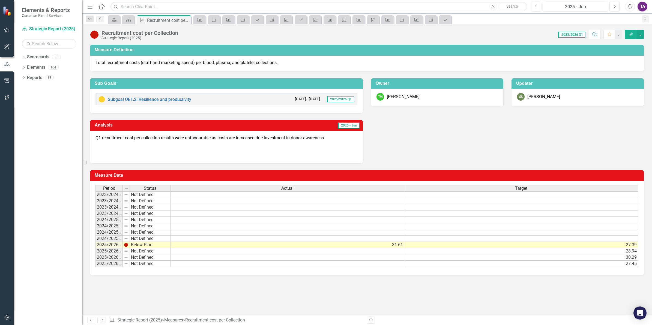
click at [100, 18] on icon "Previous" at bounding box center [100, 18] width 4 height 3
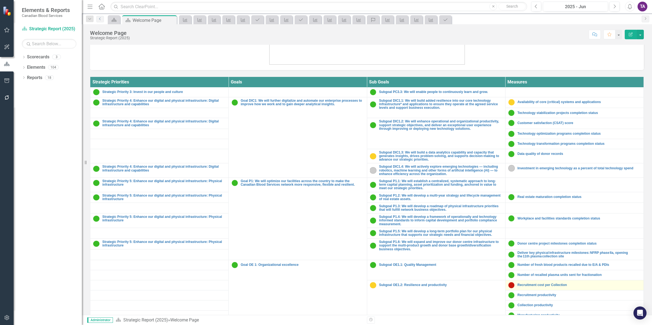
scroll to position [423, 0]
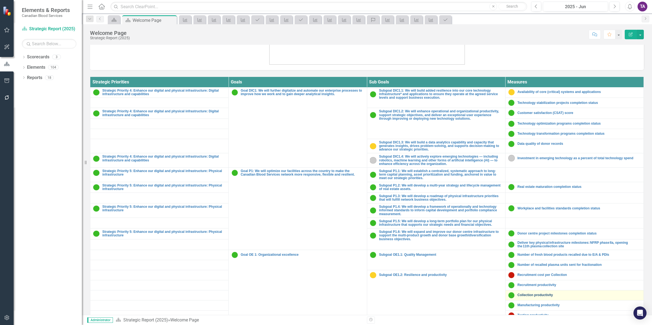
click at [521, 251] on link "Collection productivity" at bounding box center [578, 295] width 123 height 4
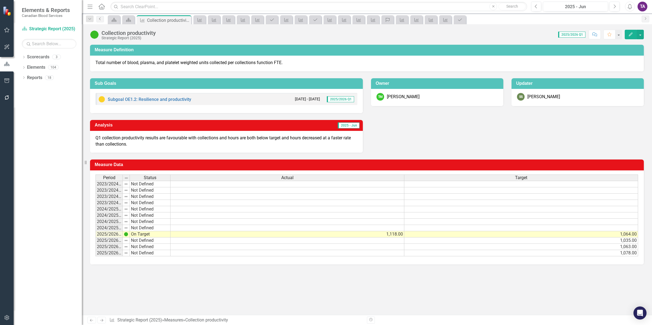
click at [101, 19] on icon "Previous" at bounding box center [100, 18] width 4 height 3
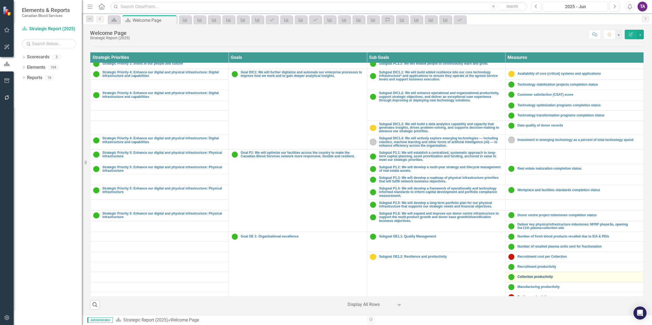
scroll to position [423, 0]
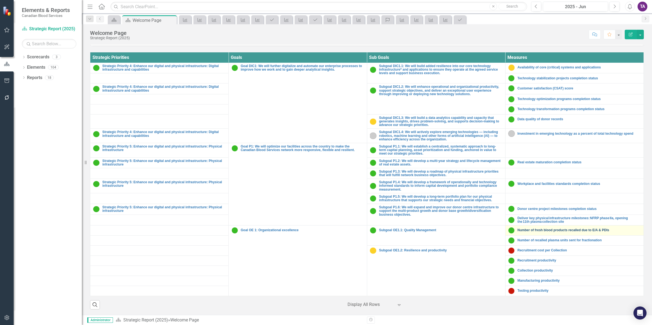
click at [521, 229] on link "Number of fresh blood products recalled due to E/A & PDIs" at bounding box center [578, 231] width 123 height 4
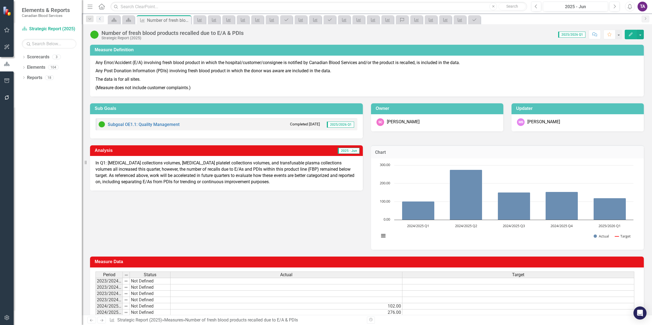
drag, startPoint x: 98, startPoint y: 18, endPoint x: 108, endPoint y: 21, distance: 9.9
click at [98, 18] on icon "Previous" at bounding box center [100, 18] width 4 height 3
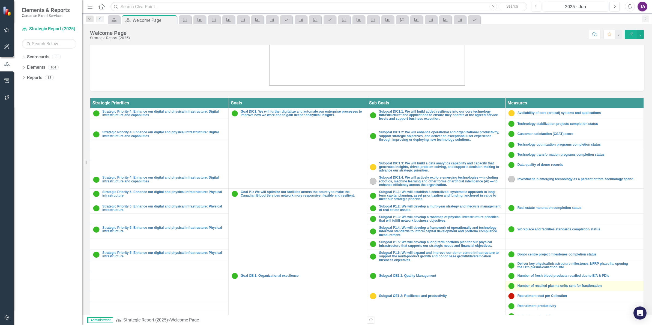
scroll to position [195, 0]
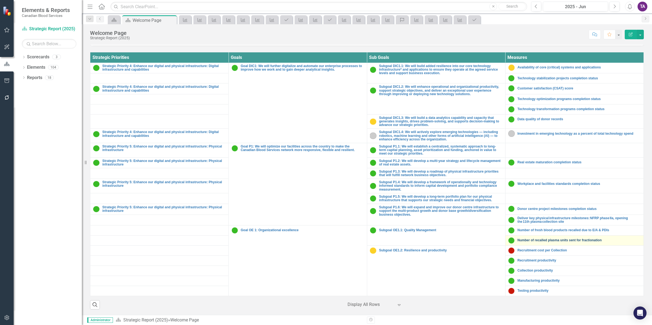
click at [521, 239] on link "Number of recalled plasma units sent for fractionation" at bounding box center [578, 241] width 123 height 4
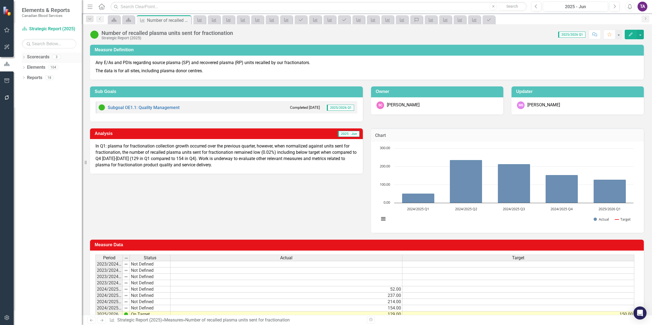
click at [40, 55] on link "Scorecards" at bounding box center [38, 57] width 22 height 6
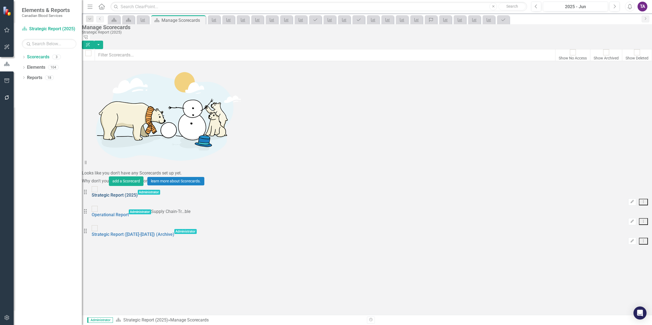
click at [124, 193] on link "Strategic Report (2025)" at bounding box center [115, 195] width 46 height 5
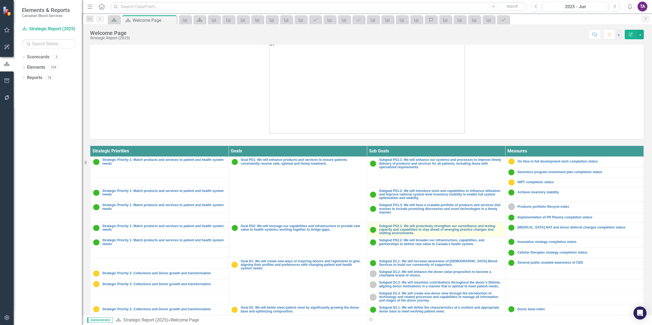
scroll to position [102, 0]
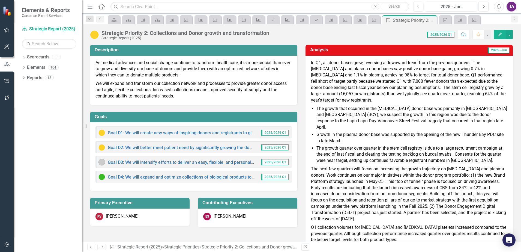
click at [103, 5] on icon at bounding box center [101, 7] width 6 height 6
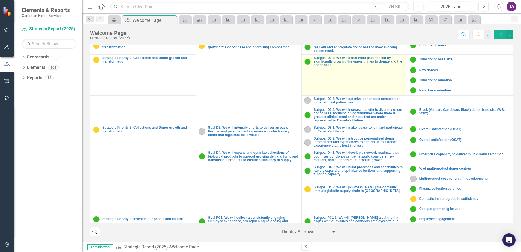
scroll to position [136, 0]
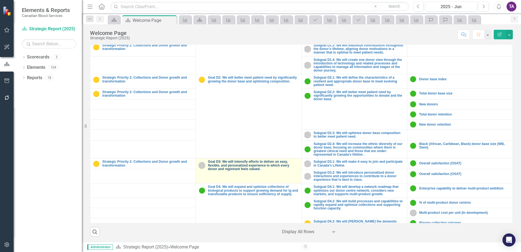
click at [243, 170] on link "Goal D3: We will intensify efforts to deliver an easy, flexible, and personaliz…" at bounding box center [253, 165] width 91 height 11
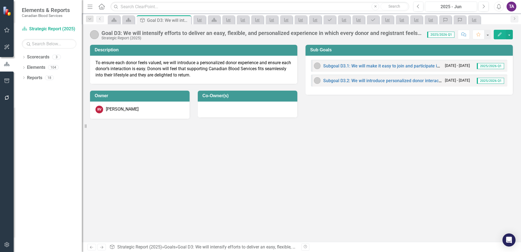
click at [102, 10] on link "Home" at bounding box center [101, 6] width 7 height 8
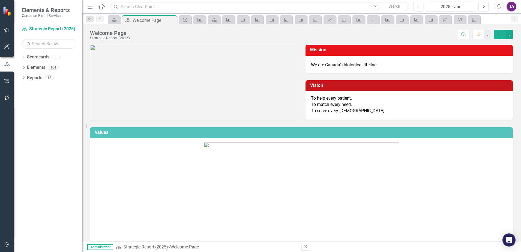
click at [102, 9] on icon at bounding box center [101, 7] width 6 height 6
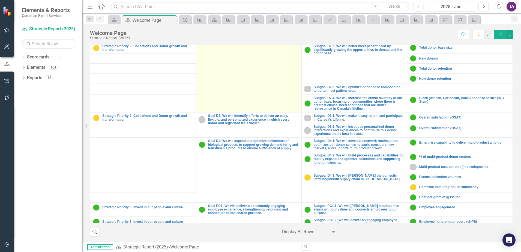
scroll to position [205, 0]
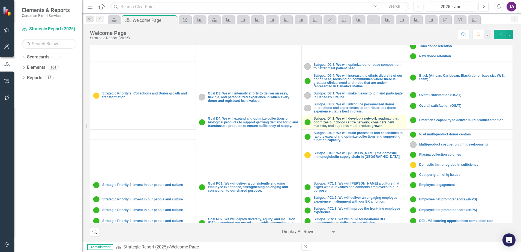
click at [321, 121] on link "Subgoal D4.1: We will develop a network roadmap that optimizes our donor centre…" at bounding box center [359, 122] width 91 height 11
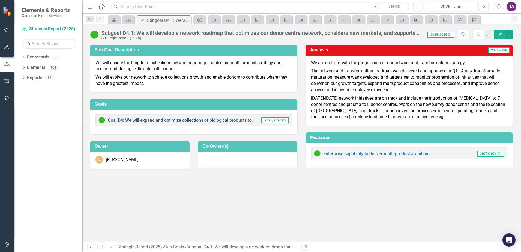
click at [221, 119] on link "Goal D4: We will expand and optimize collections of biological products to supp…" at bounding box center [268, 120] width 320 height 5
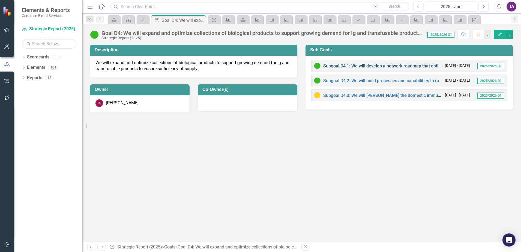
click at [378, 67] on link "Subgoal D4.1: We will develop a network roadmap that optimizes our donor centre…" at bounding box center [471, 65] width 296 height 5
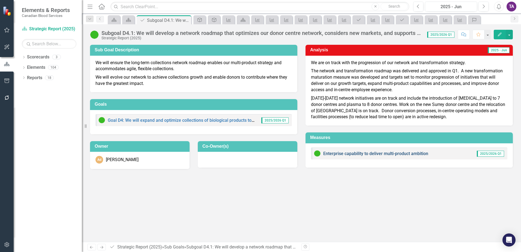
click at [359, 154] on link "Enterprise capability to deliver multi-product ambition" at bounding box center [375, 153] width 105 height 5
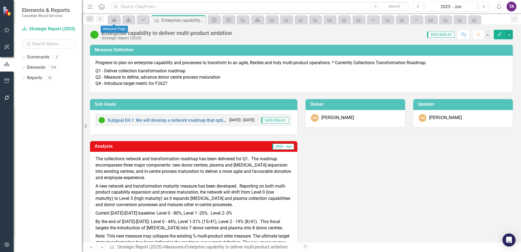
click at [101, 20] on icon "Previous" at bounding box center [100, 18] width 4 height 3
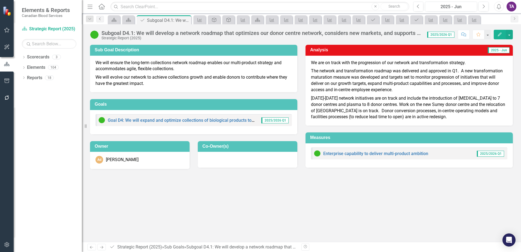
click at [101, 20] on icon "Previous" at bounding box center [100, 18] width 4 height 3
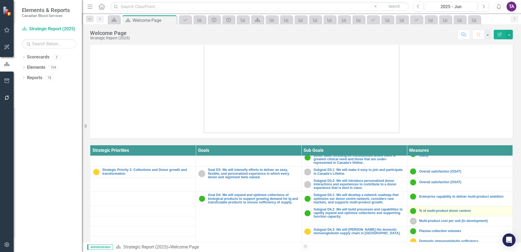
scroll to position [239, 0]
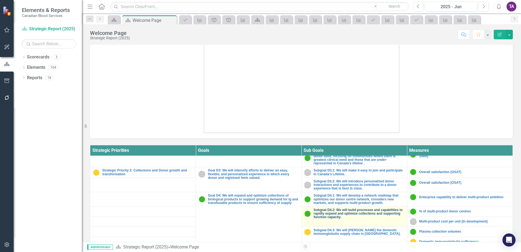
click at [345, 212] on link "Subgoal D4.2: We will build processes and capabilities to rapidly expand and op…" at bounding box center [359, 213] width 91 height 11
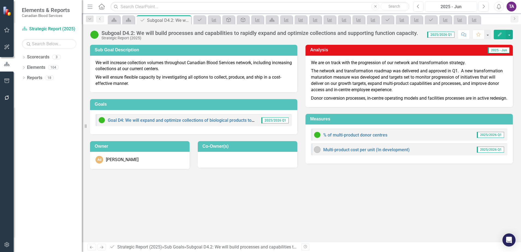
click at [100, 6] on icon at bounding box center [101, 7] width 6 height 6
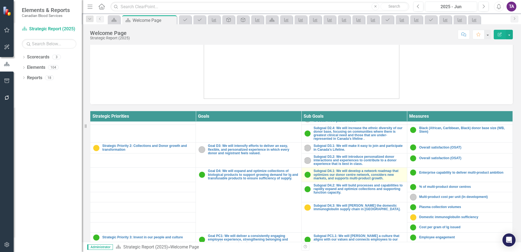
scroll to position [239, 0]
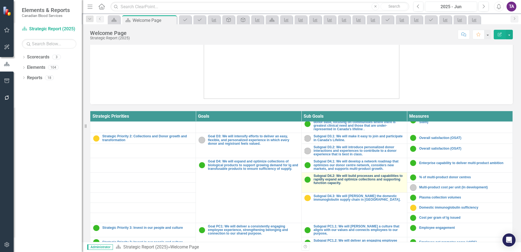
click at [352, 175] on link "Subgoal D4.2: We will build processes and capabilities to rapidly expand and op…" at bounding box center [359, 179] width 91 height 11
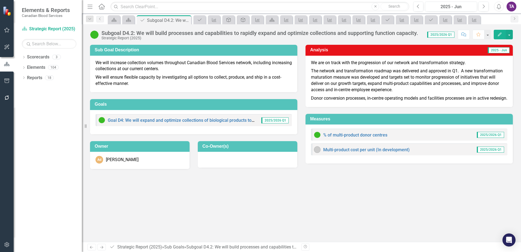
click at [103, 7] on icon "Home" at bounding box center [101, 7] width 7 height 6
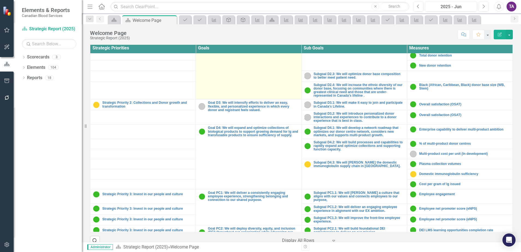
scroll to position [205, 0]
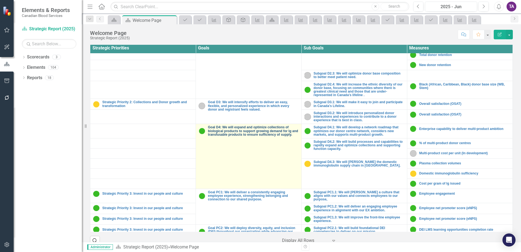
click at [221, 128] on link "Goal D4: We will expand and optimize collections of biological products to supp…" at bounding box center [253, 130] width 91 height 11
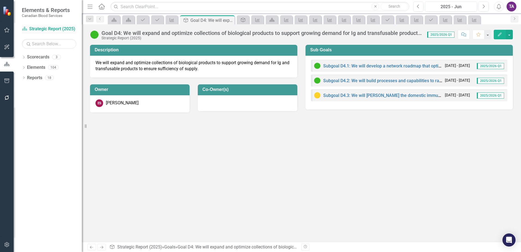
click at [48, 30] on link "Scorecard Strategic Report (2025)" at bounding box center [49, 29] width 55 height 6
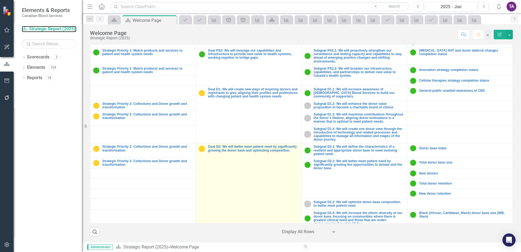
scroll to position [68, 0]
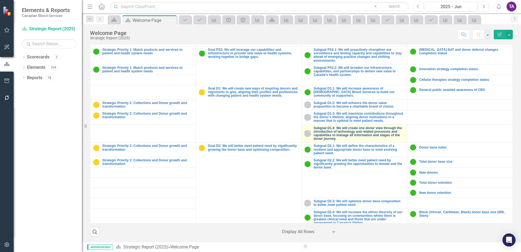
click at [324, 131] on link "Subgoal D1.4: We will create one donor view through the introduction of technol…" at bounding box center [359, 133] width 91 height 14
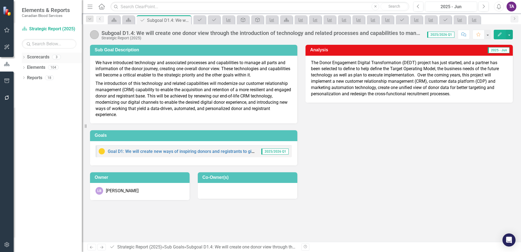
click at [36, 58] on link "Scorecards" at bounding box center [38, 57] width 22 height 6
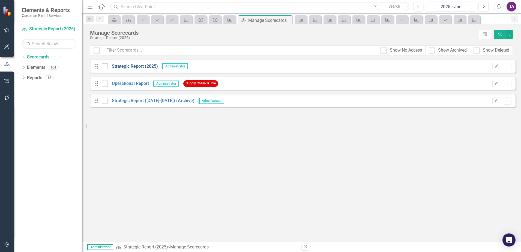
click at [138, 68] on link "Strategic Report (2025)" at bounding box center [133, 66] width 50 height 6
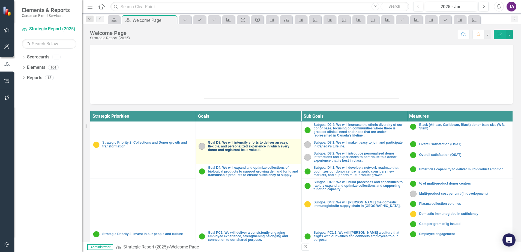
scroll to position [307, 0]
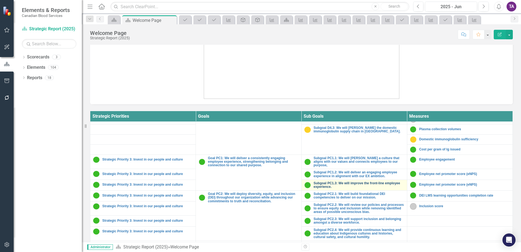
click at [325, 181] on link "Subgoal PC1.3: We will improve the front-line employee experience." at bounding box center [359, 184] width 91 height 7
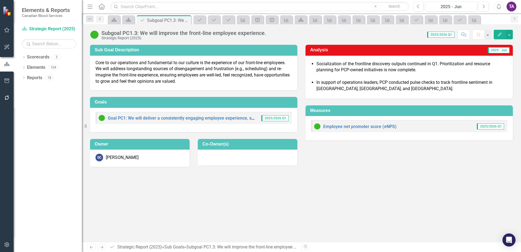
click at [101, 21] on link "Previous" at bounding box center [100, 19] width 8 height 7
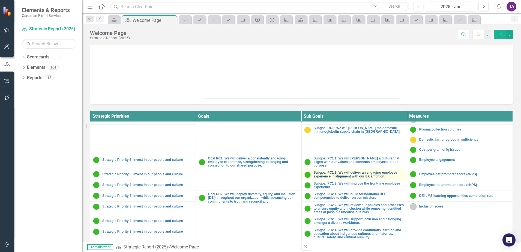
scroll to position [307, 0]
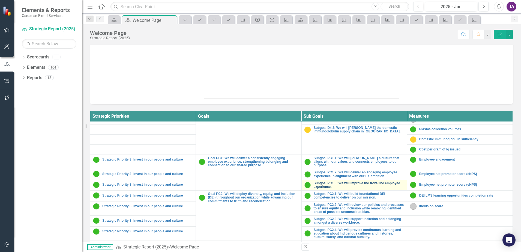
click at [373, 181] on link "Subgoal PC1.3: We will improve the front-line employee experience." at bounding box center [359, 184] width 91 height 7
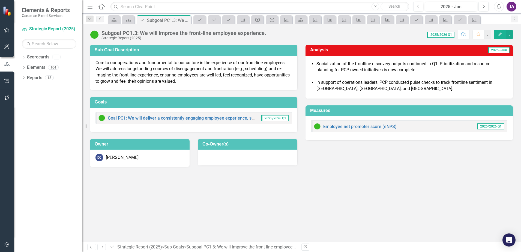
click at [101, 21] on link "Previous" at bounding box center [100, 19] width 8 height 7
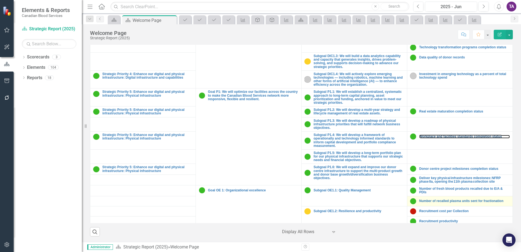
scroll to position [536, 0]
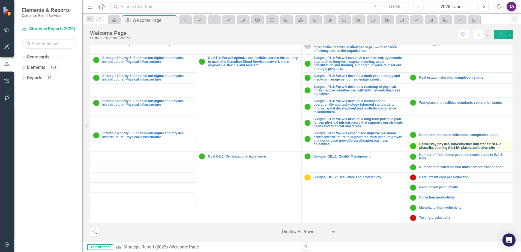
click at [426, 142] on link "Deliver key physical infrastructure milestones: NFRP phase IIa, opening the 11t…" at bounding box center [464, 145] width 91 height 7
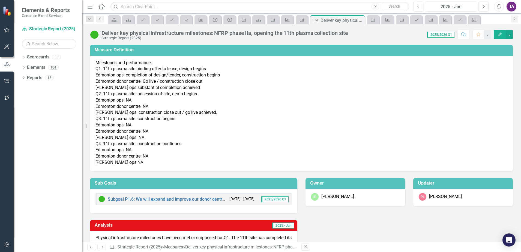
click at [102, 19] on icon "Previous" at bounding box center [100, 18] width 4 height 3
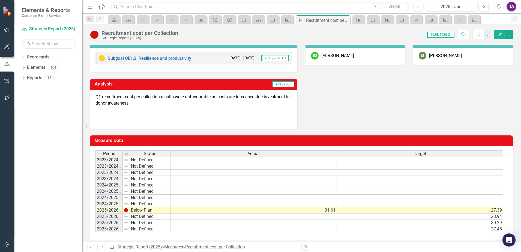
scroll to position [45, 0]
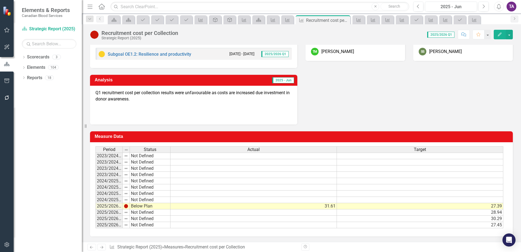
drag, startPoint x: 105, startPoint y: 8, endPoint x: 159, endPoint y: 40, distance: 63.4
click at [106, 8] on div "Menu Home Search Close Search" at bounding box center [247, 6] width 322 height 10
drag, startPoint x: 104, startPoint y: 7, endPoint x: 117, endPoint y: 19, distance: 17.5
click at [105, 7] on icon at bounding box center [101, 7] width 6 height 6
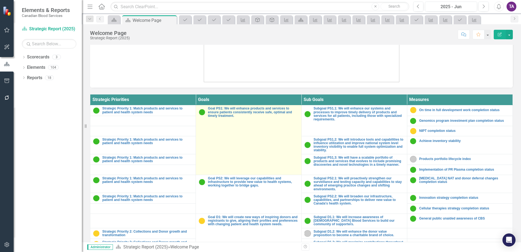
scroll to position [136, 0]
